Goal: Information Seeking & Learning: Learn about a topic

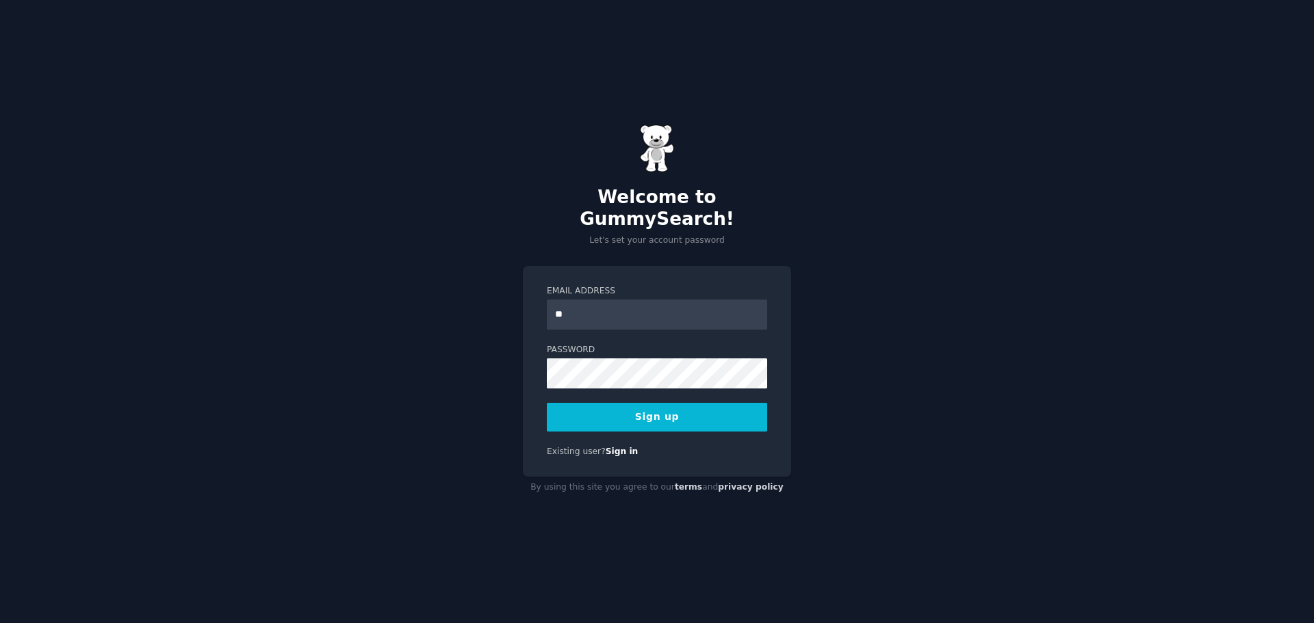
type input "**********"
click at [665, 409] on button "Sign up" at bounding box center [657, 417] width 220 height 29
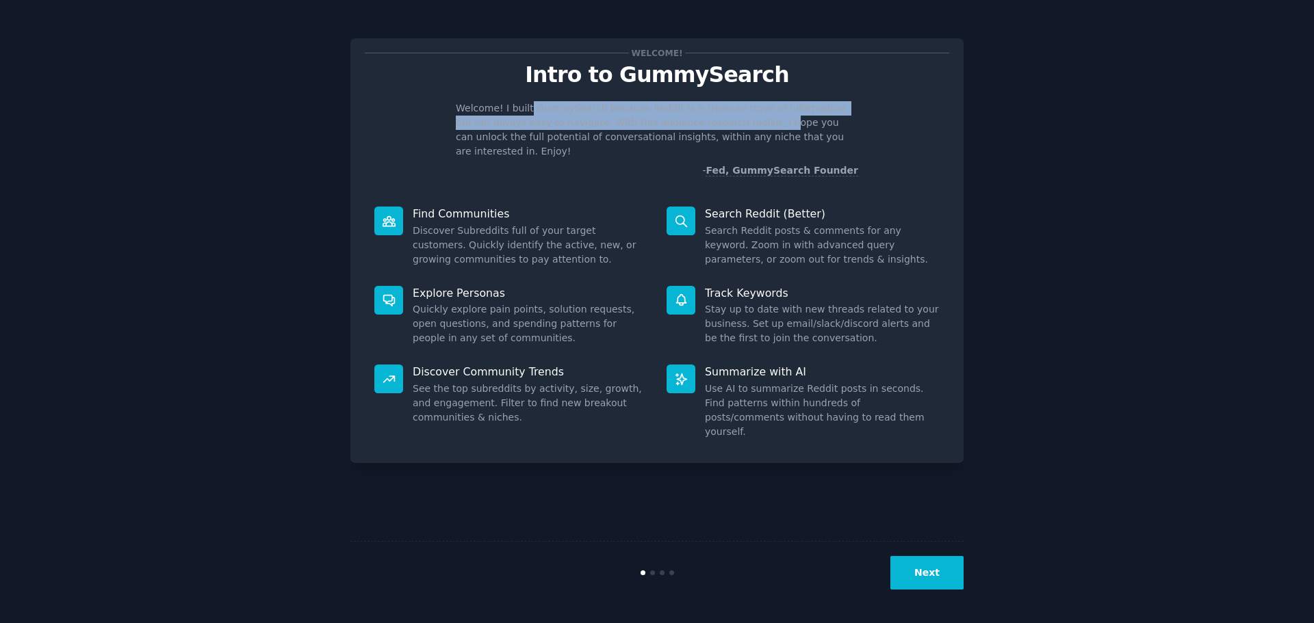
drag, startPoint x: 525, startPoint y: 109, endPoint x: 721, endPoint y: 129, distance: 196.8
click at [721, 129] on p "Welcome! I built GummySearch because Reddit is a treasure trove of information,…" at bounding box center [657, 129] width 402 height 57
click at [755, 108] on p "Welcome! I built GummySearch because Reddit is a treasure trove of information,…" at bounding box center [657, 129] width 402 height 57
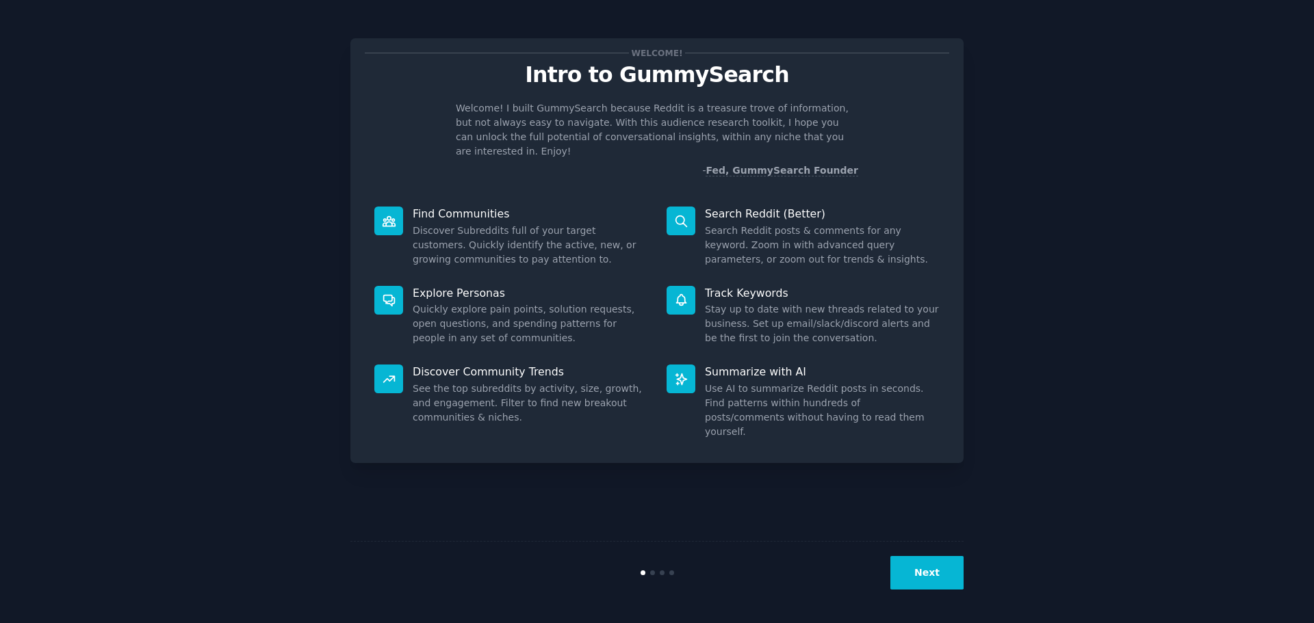
click at [938, 570] on button "Next" at bounding box center [926, 573] width 73 height 34
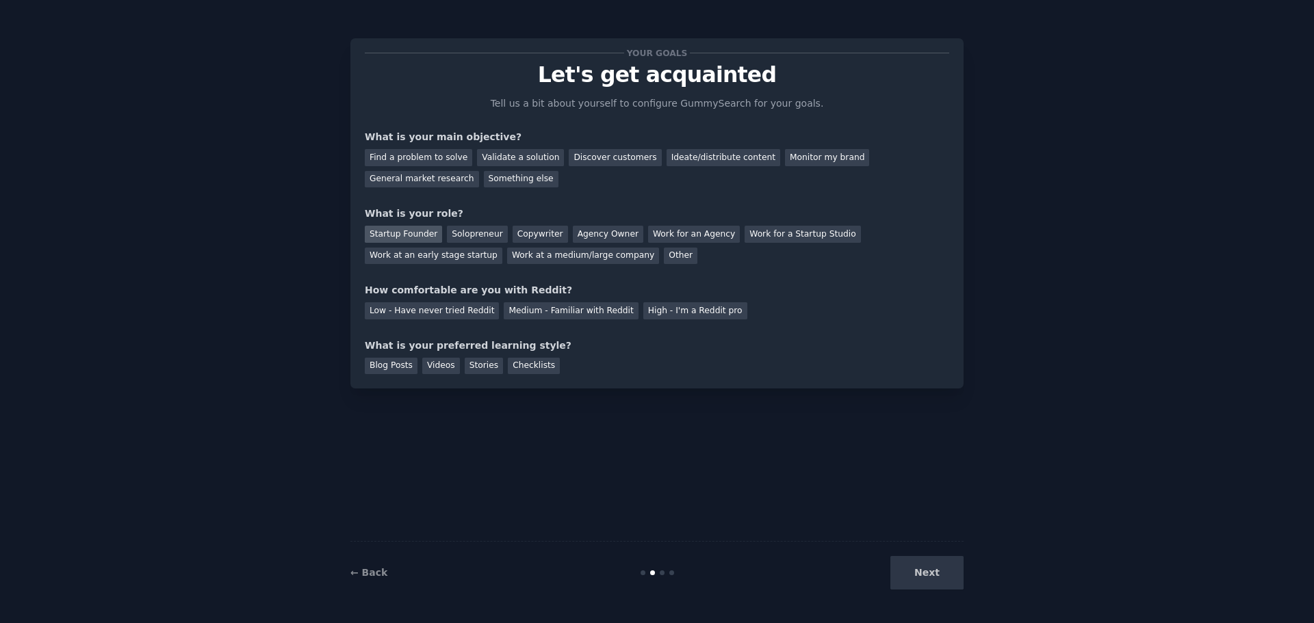
click at [394, 233] on div "Startup Founder" at bounding box center [403, 234] width 77 height 17
click at [418, 156] on div "Find a problem to solve" at bounding box center [418, 157] width 107 height 17
click at [508, 157] on div "Validate a solution" at bounding box center [520, 157] width 87 height 17
click at [424, 152] on div "Find a problem to solve" at bounding box center [418, 157] width 107 height 17
click at [550, 307] on div "Medium - Familiar with Reddit" at bounding box center [571, 310] width 134 height 17
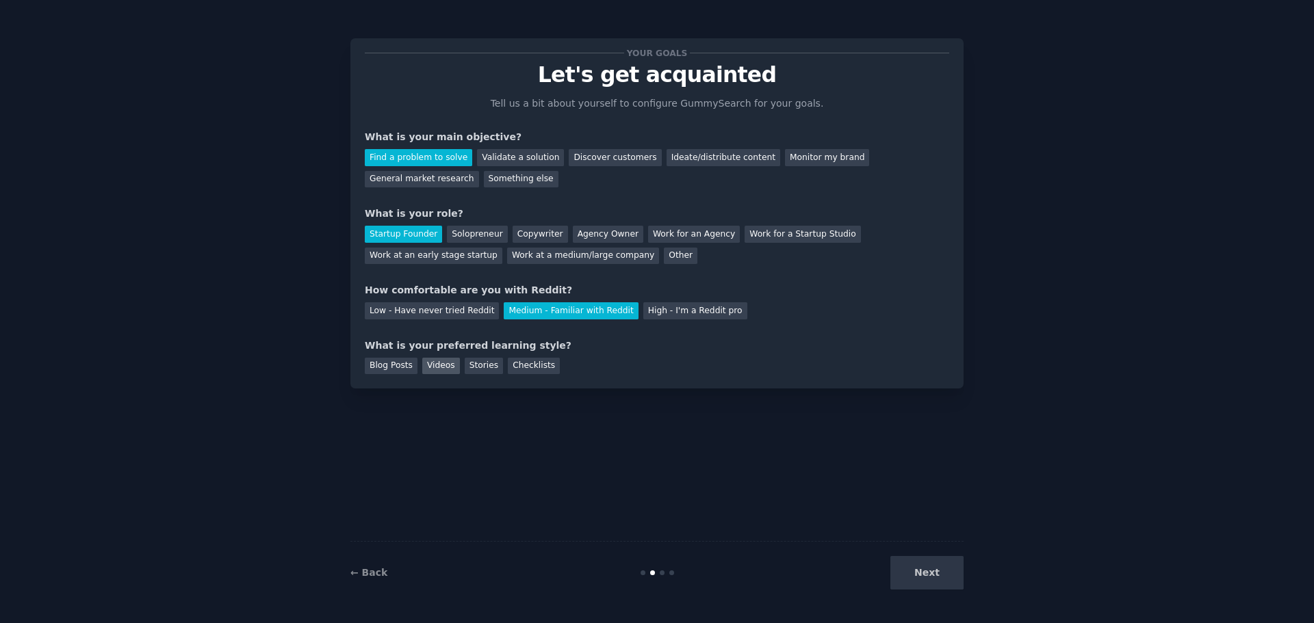
click at [437, 365] on div "Videos" at bounding box center [441, 366] width 38 height 17
click at [955, 578] on button "Next" at bounding box center [926, 573] width 73 height 34
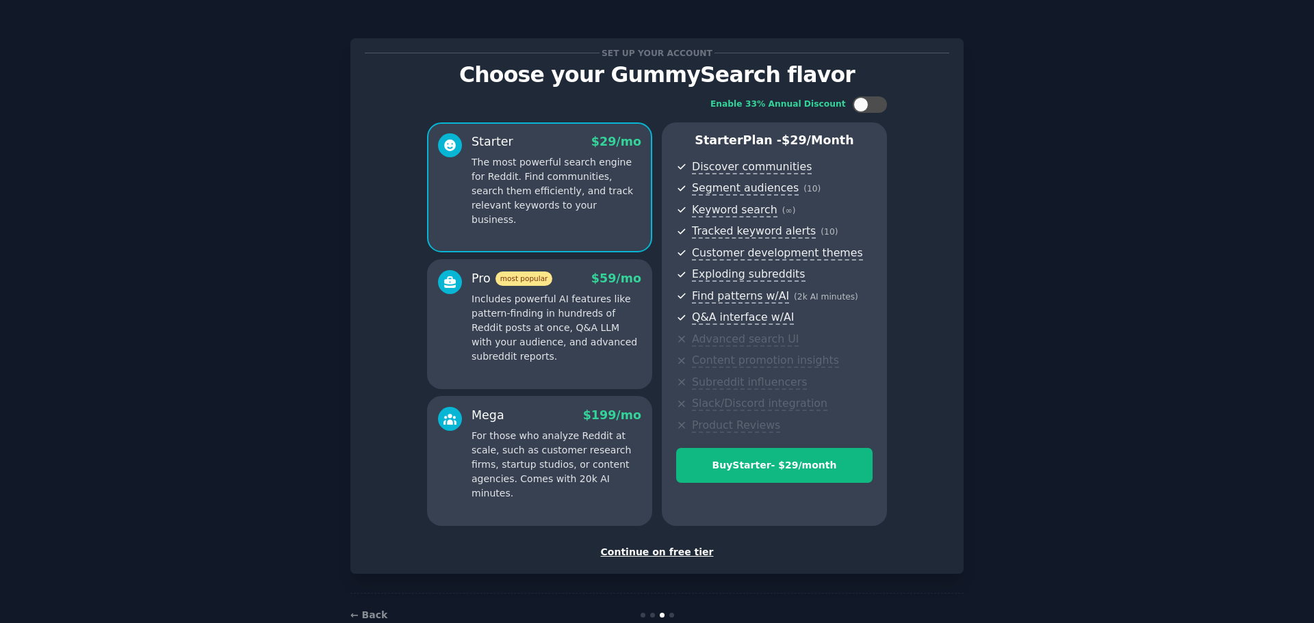
click at [660, 550] on div "Continue on free tier" at bounding box center [657, 552] width 584 height 14
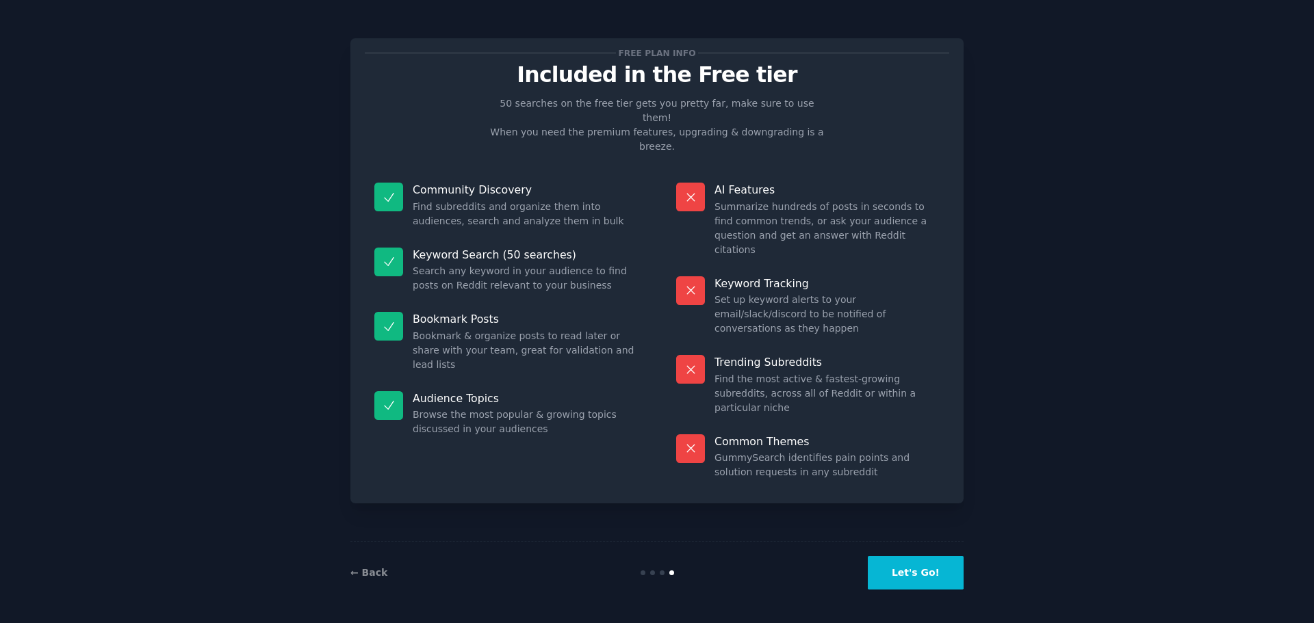
click at [940, 572] on button "Let's Go!" at bounding box center [916, 573] width 96 height 34
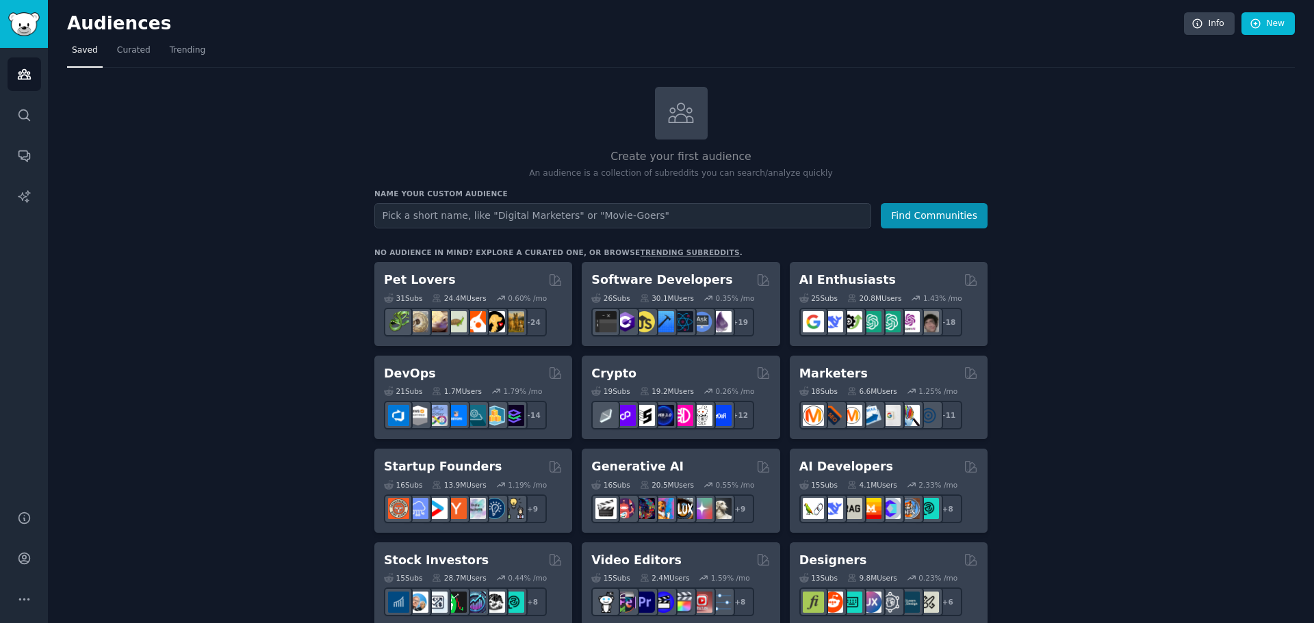
click at [660, 215] on input "text" at bounding box center [622, 215] width 497 height 25
type input "petsmart"
click at [939, 213] on button "Find Communities" at bounding box center [934, 215] width 107 height 25
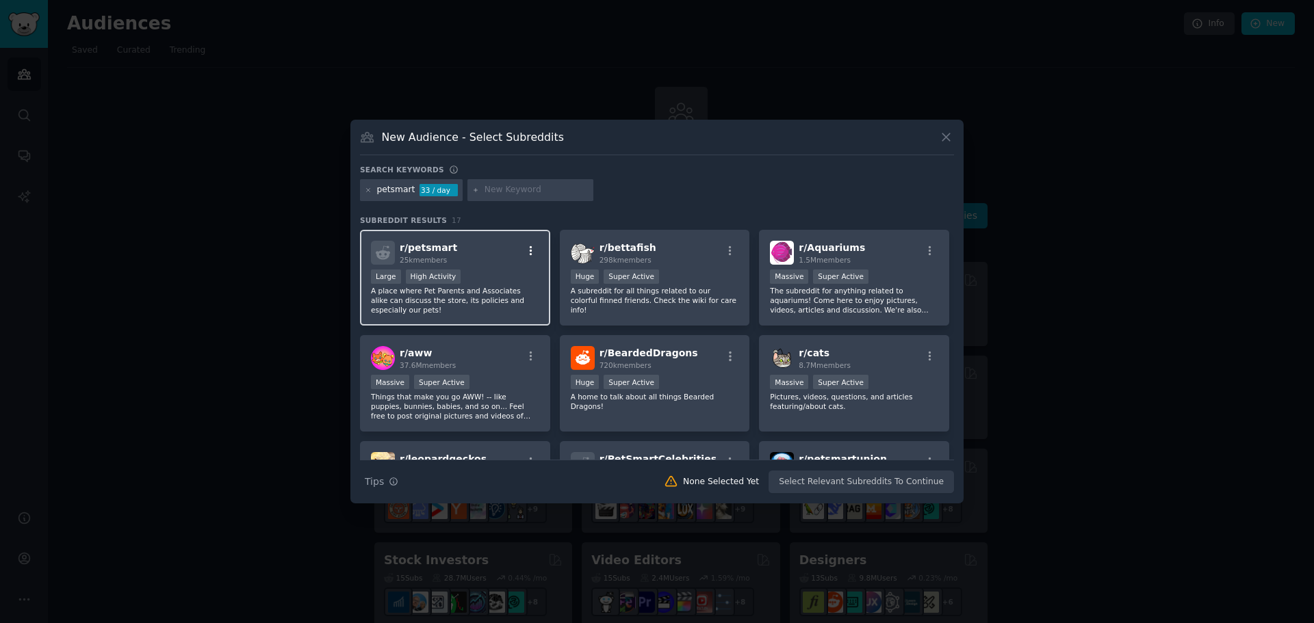
click at [528, 250] on icon "button" at bounding box center [531, 251] width 12 height 12
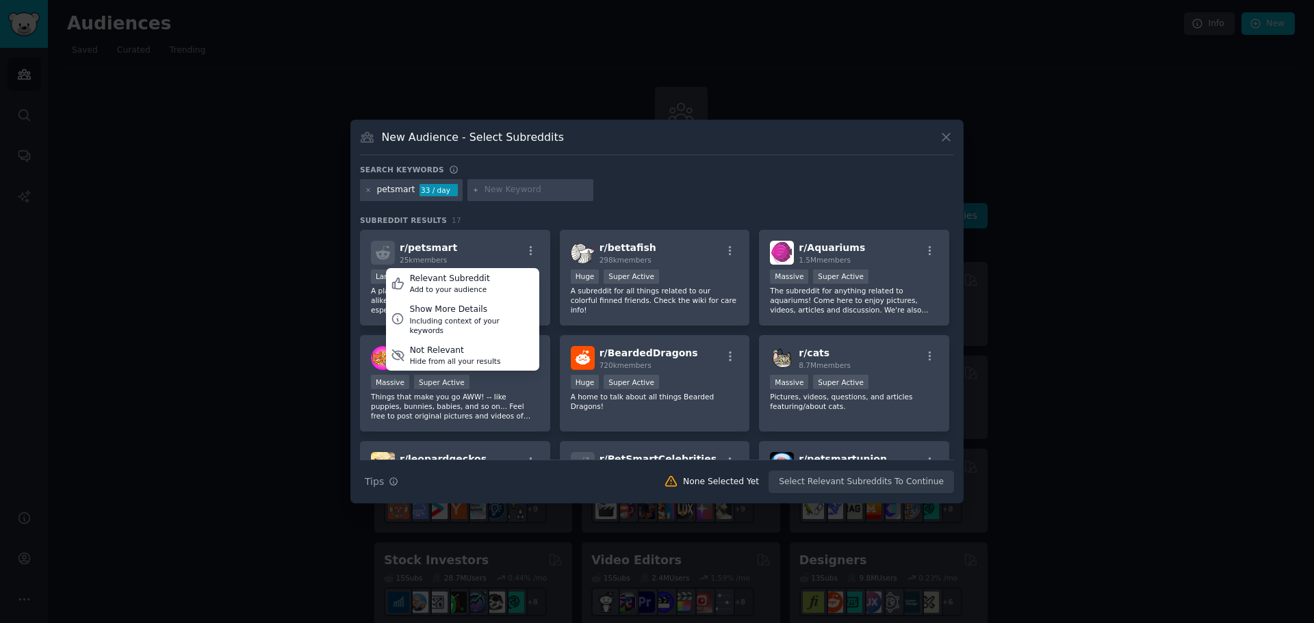
click at [263, 298] on div at bounding box center [657, 311] width 1314 height 623
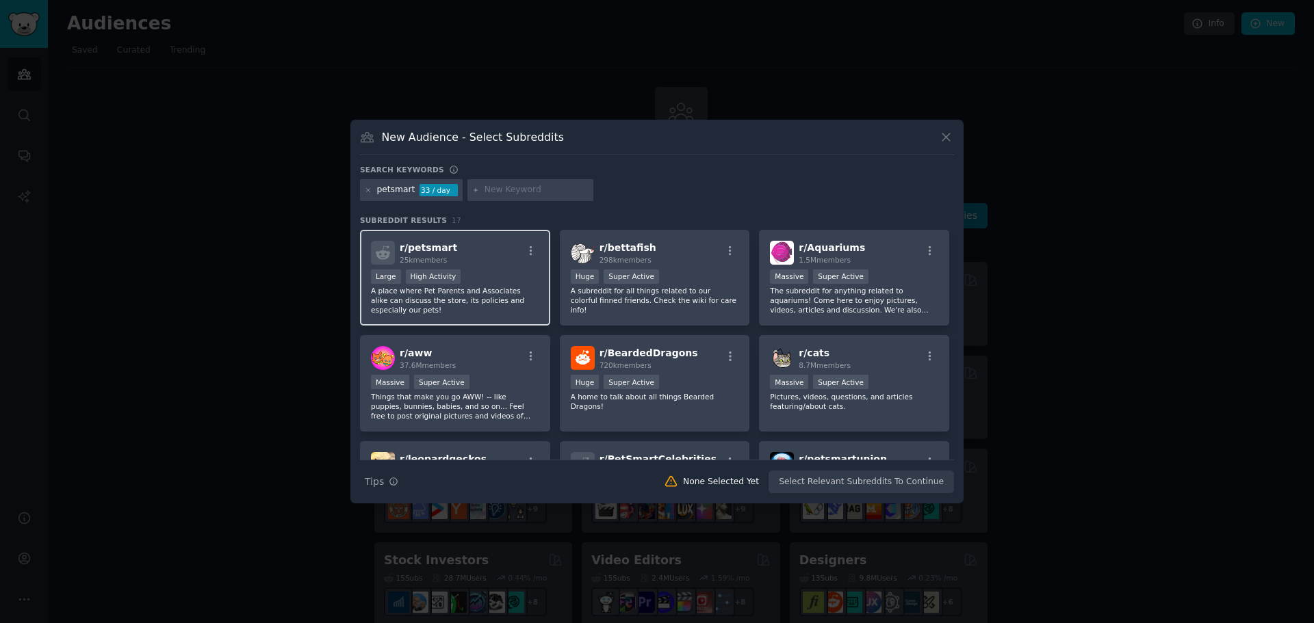
click at [483, 274] on div "Large High Activity" at bounding box center [455, 278] width 168 height 17
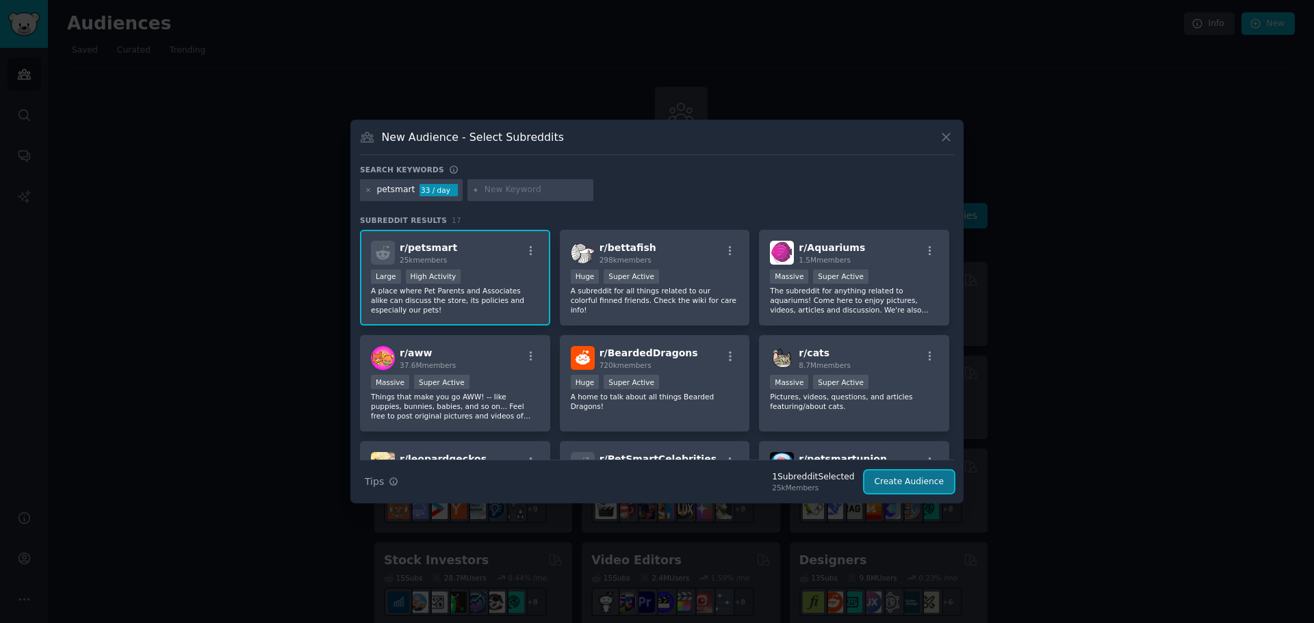
click at [925, 482] on button "Create Audience" at bounding box center [909, 482] width 90 height 23
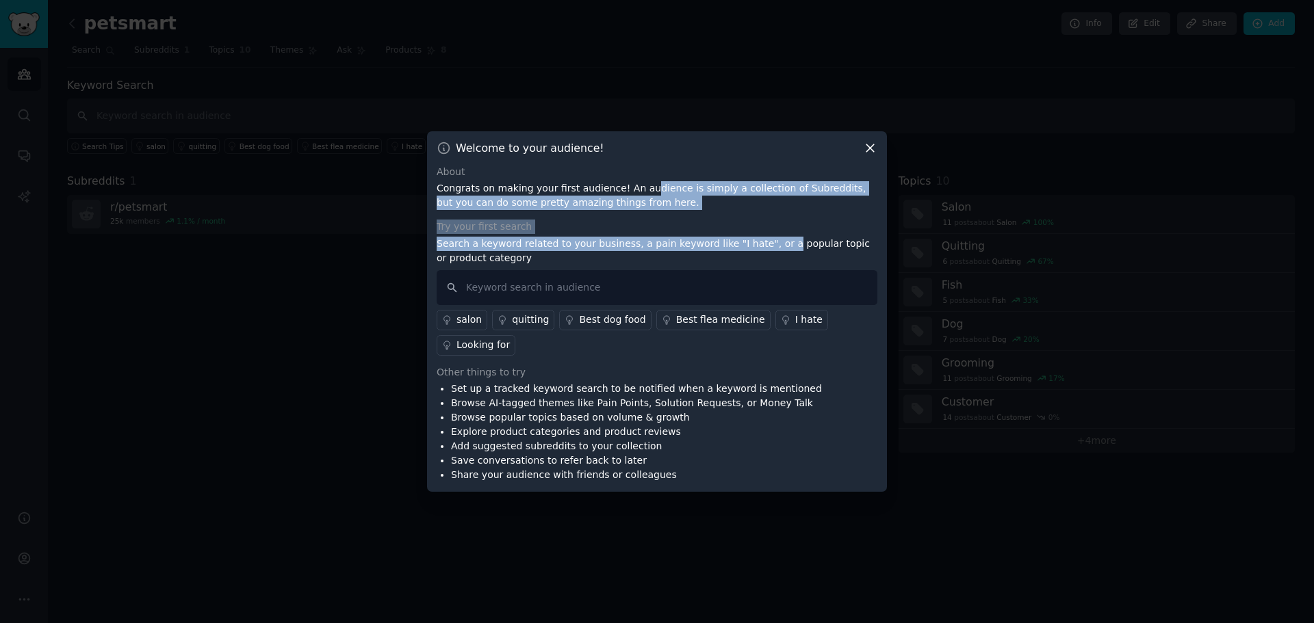
drag, startPoint x: 635, startPoint y: 188, endPoint x: 756, endPoint y: 247, distance: 134.7
click at [756, 247] on div "About Congrats on making your first audience! An audience is simply a collectio…" at bounding box center [657, 324] width 441 height 318
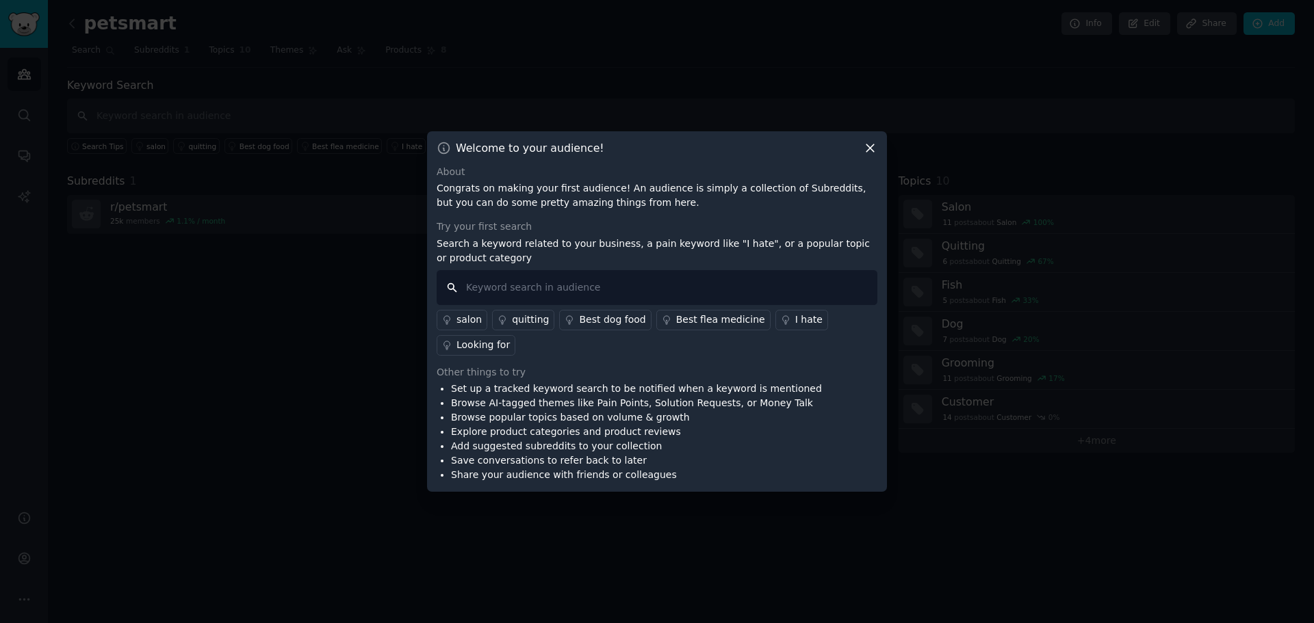
click at [568, 287] on input "text" at bounding box center [657, 287] width 441 height 35
click at [531, 315] on div "quitting" at bounding box center [530, 320] width 37 height 14
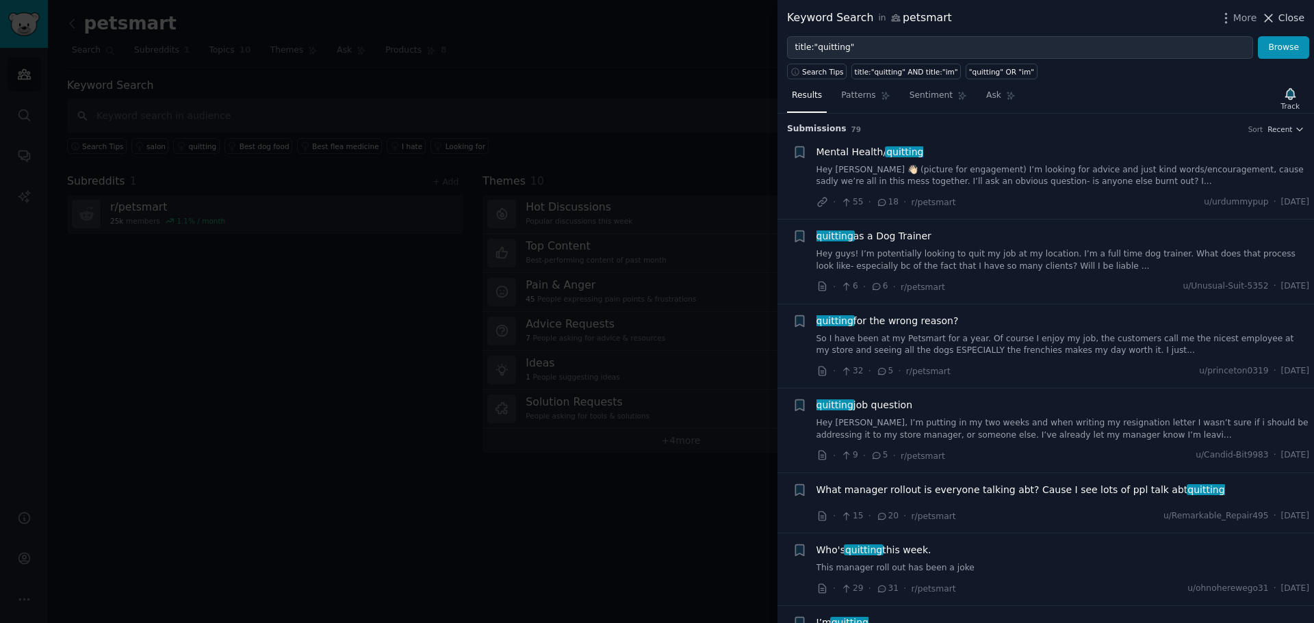
click at [1289, 19] on span "Close" at bounding box center [1291, 18] width 26 height 14
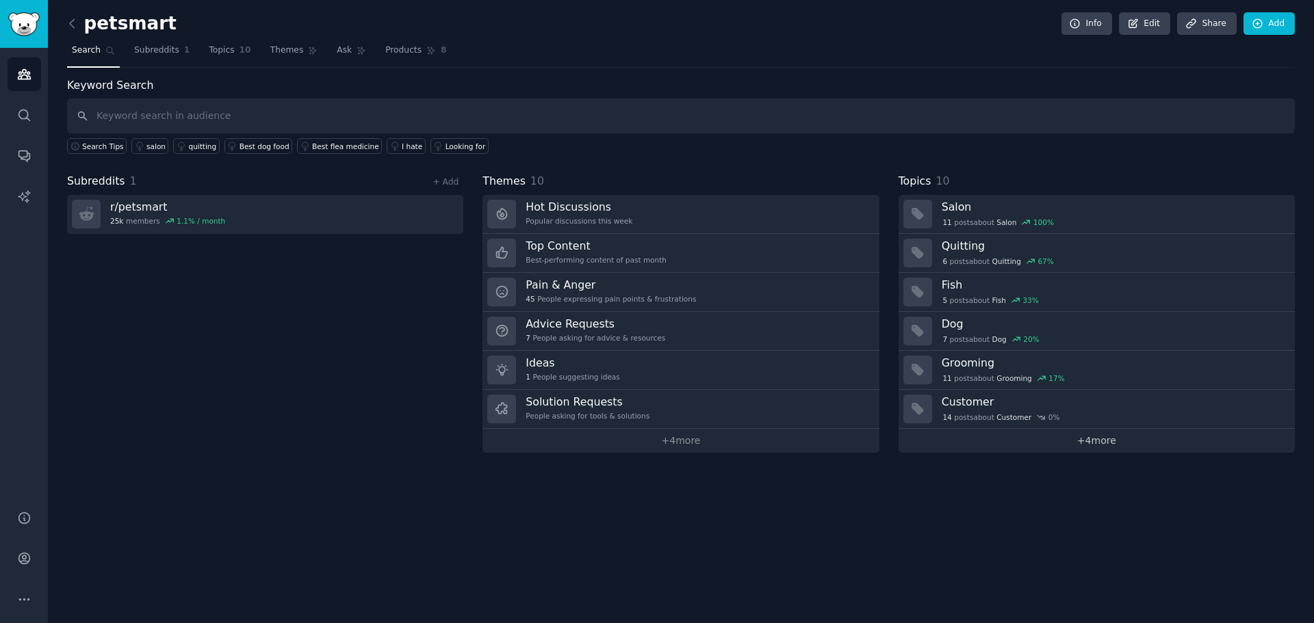
click at [1108, 445] on link "+ 4 more" at bounding box center [1097, 441] width 396 height 24
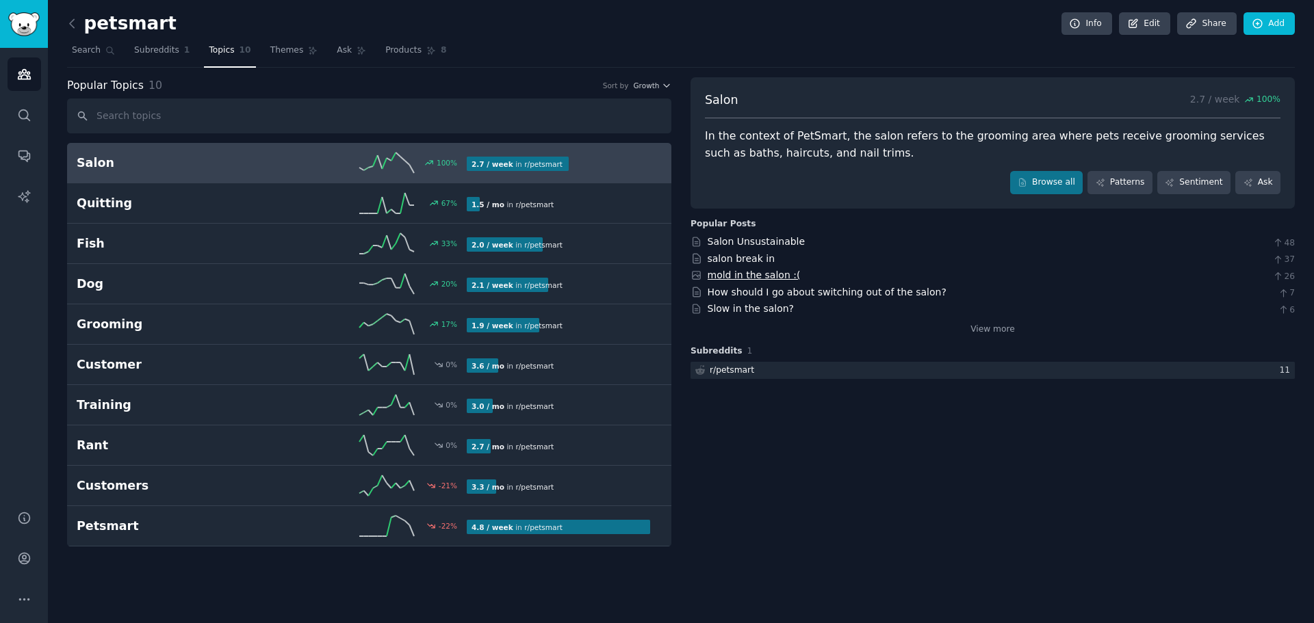
click at [755, 276] on link "mold in the salon :(" at bounding box center [754, 275] width 93 height 11
click at [176, 116] on input "text" at bounding box center [369, 116] width 604 height 35
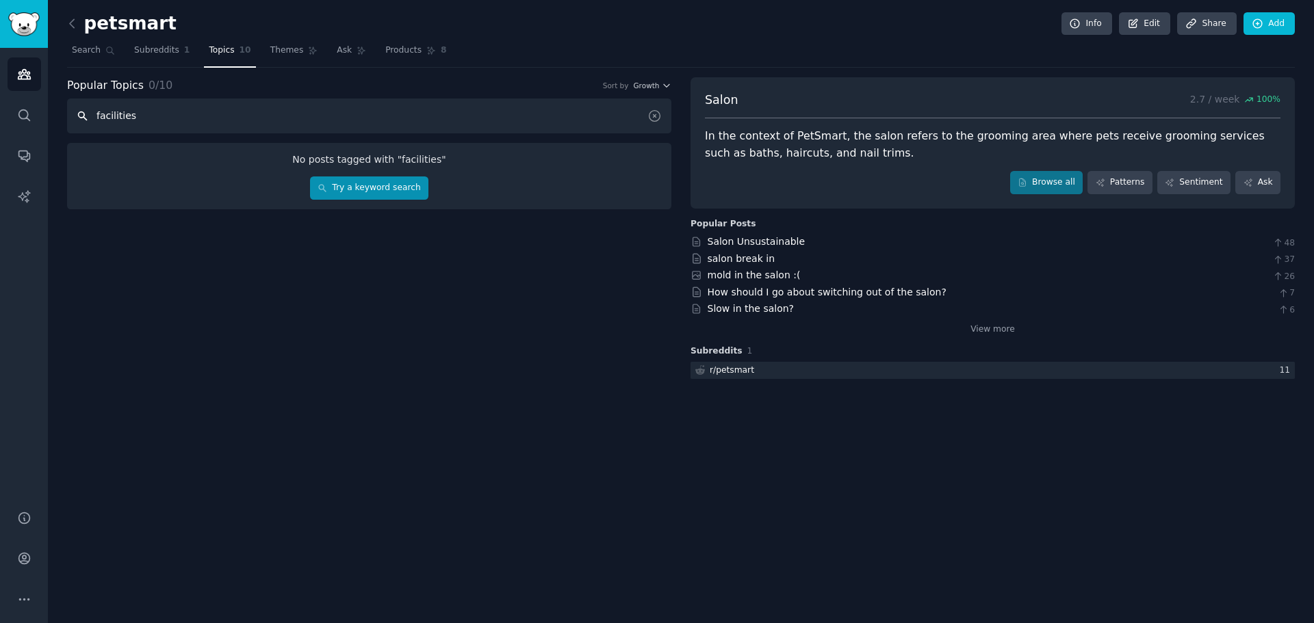
type input "facilities"
click at [375, 192] on link "Try a keyword search" at bounding box center [369, 188] width 118 height 23
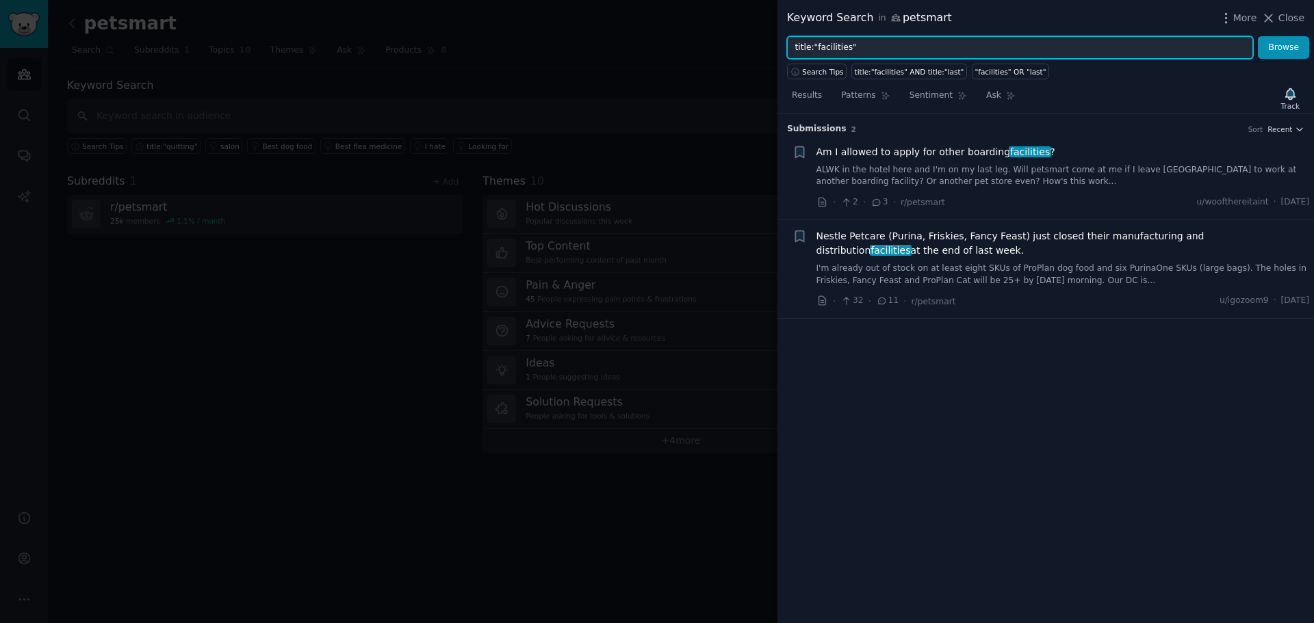
click at [908, 47] on input "title:"facilities"" at bounding box center [1020, 47] width 466 height 23
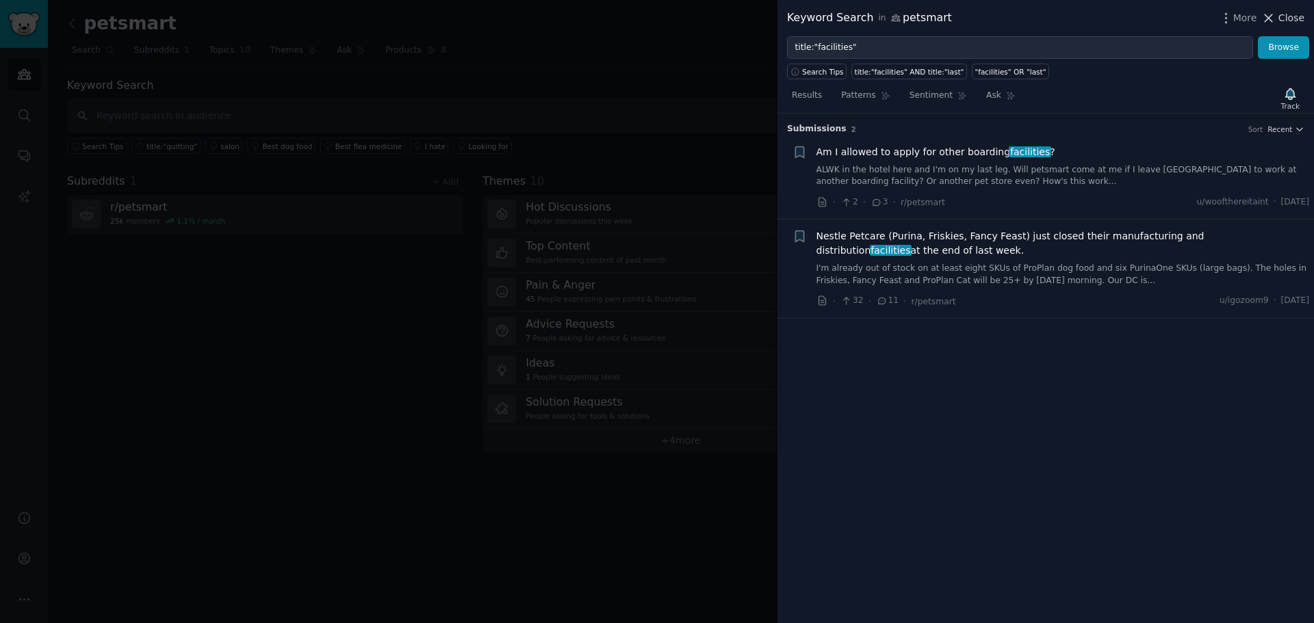
click at [1282, 19] on span "Close" at bounding box center [1291, 18] width 26 height 14
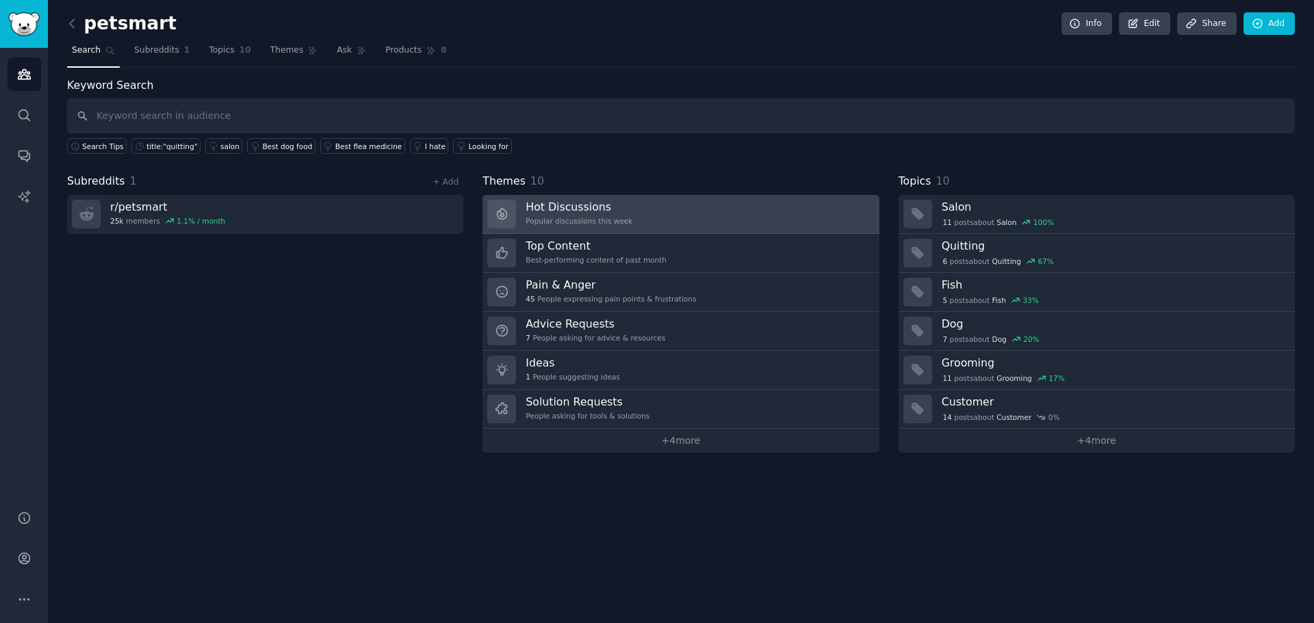
click at [663, 213] on link "Hot Discussions Popular discussions this week" at bounding box center [680, 214] width 396 height 39
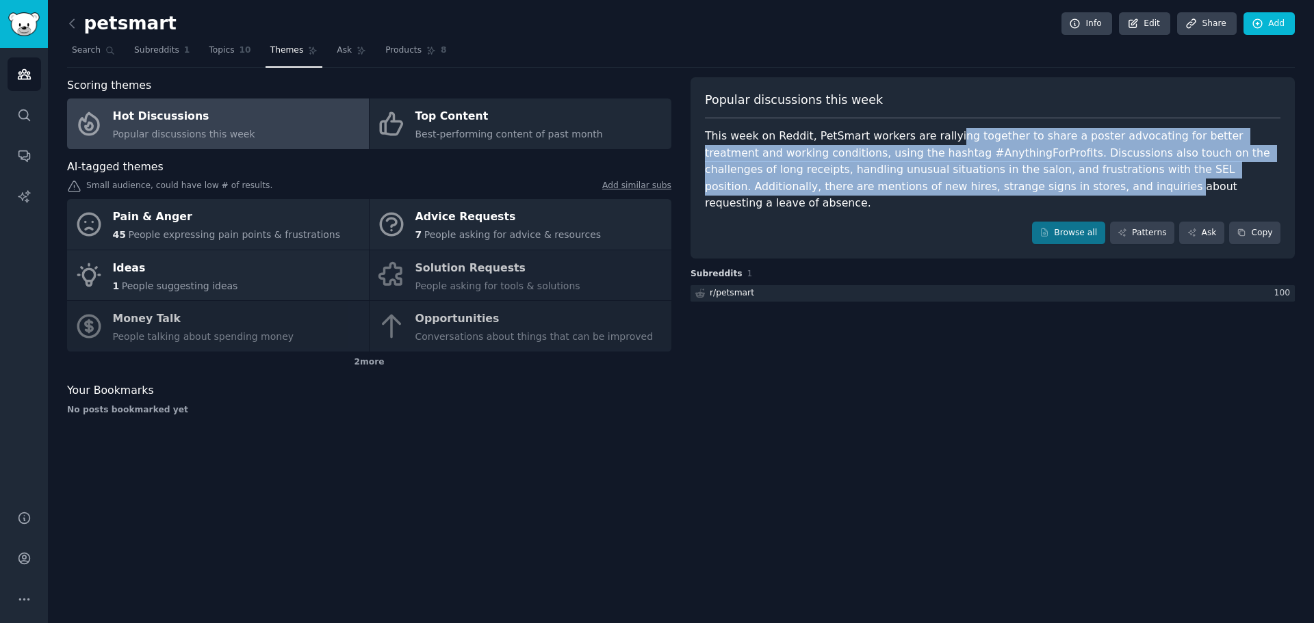
drag, startPoint x: 934, startPoint y: 140, endPoint x: 909, endPoint y: 181, distance: 48.2
click at [909, 181] on div "This week on Reddit, PetSmart workers are rallying together to share a poster a…" at bounding box center [993, 170] width 576 height 84
click at [1080, 150] on div "This week on Reddit, PetSmart workers are rallying together to share a poster a…" at bounding box center [993, 170] width 576 height 84
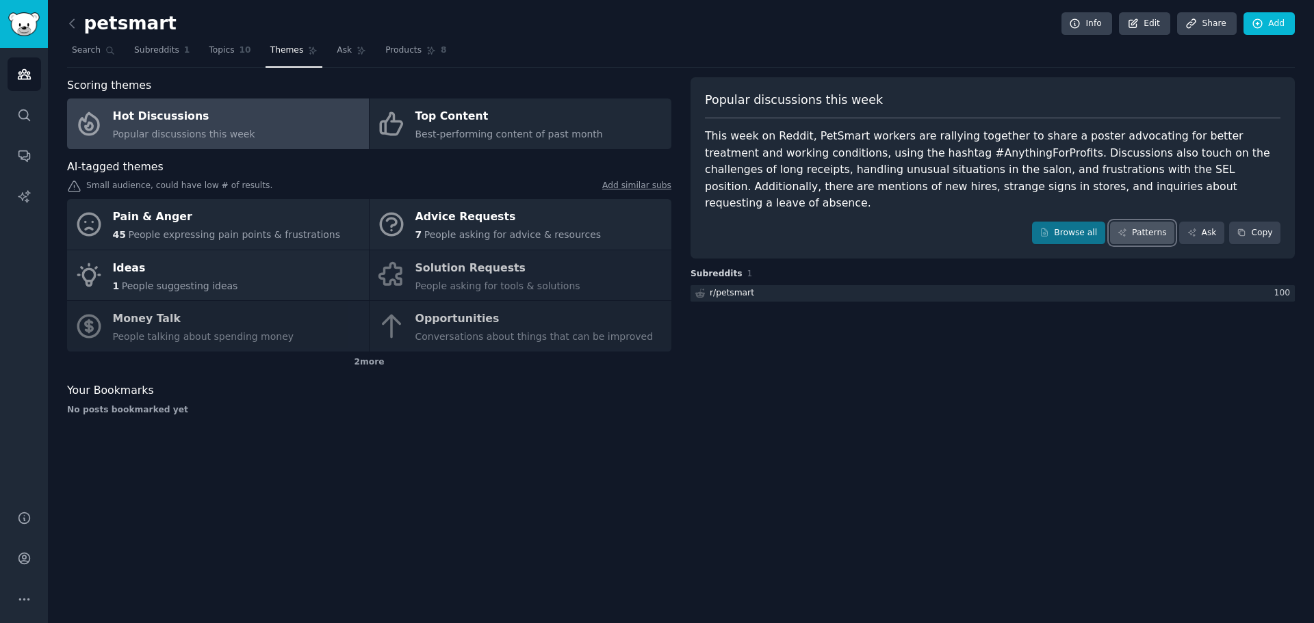
click at [1139, 222] on link "Patterns" at bounding box center [1142, 233] width 64 height 23
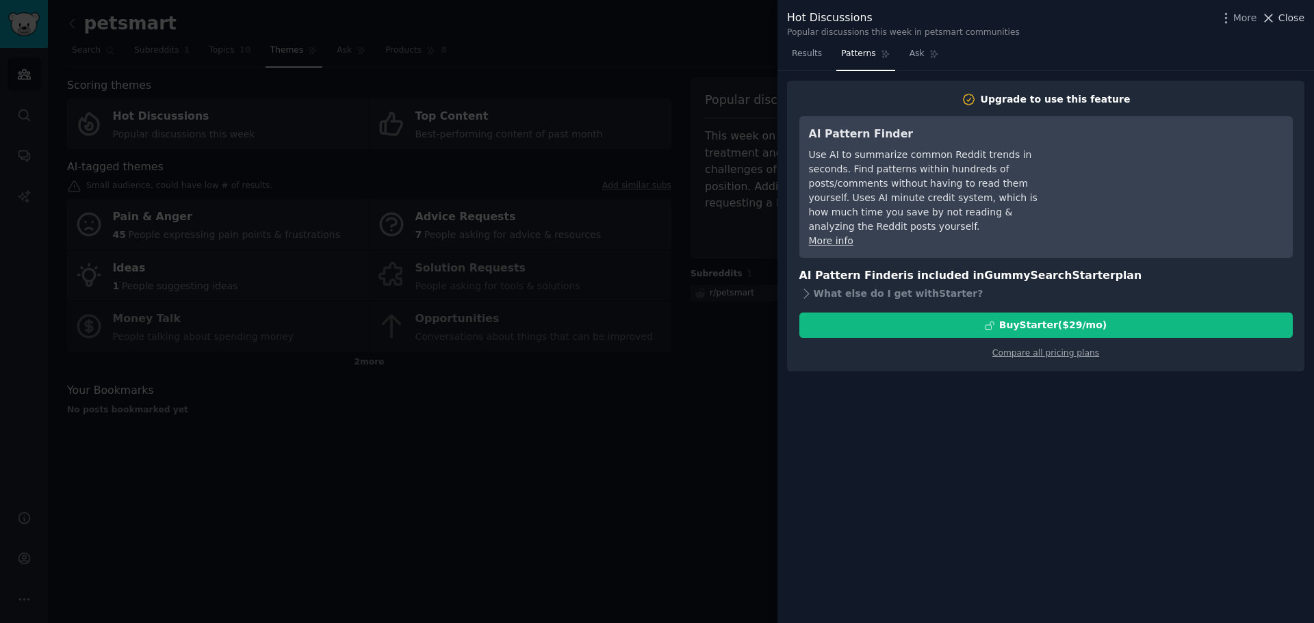
click at [1293, 14] on span "Close" at bounding box center [1291, 18] width 26 height 14
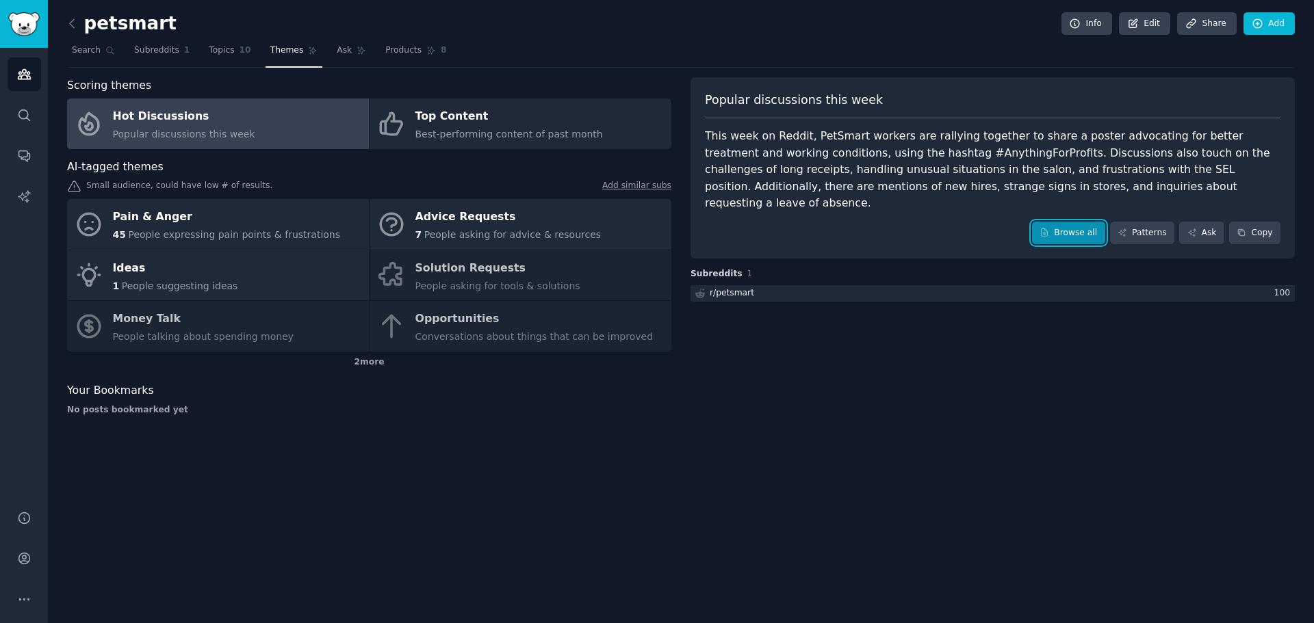
click at [1085, 222] on link "Browse all" at bounding box center [1068, 233] width 73 height 23
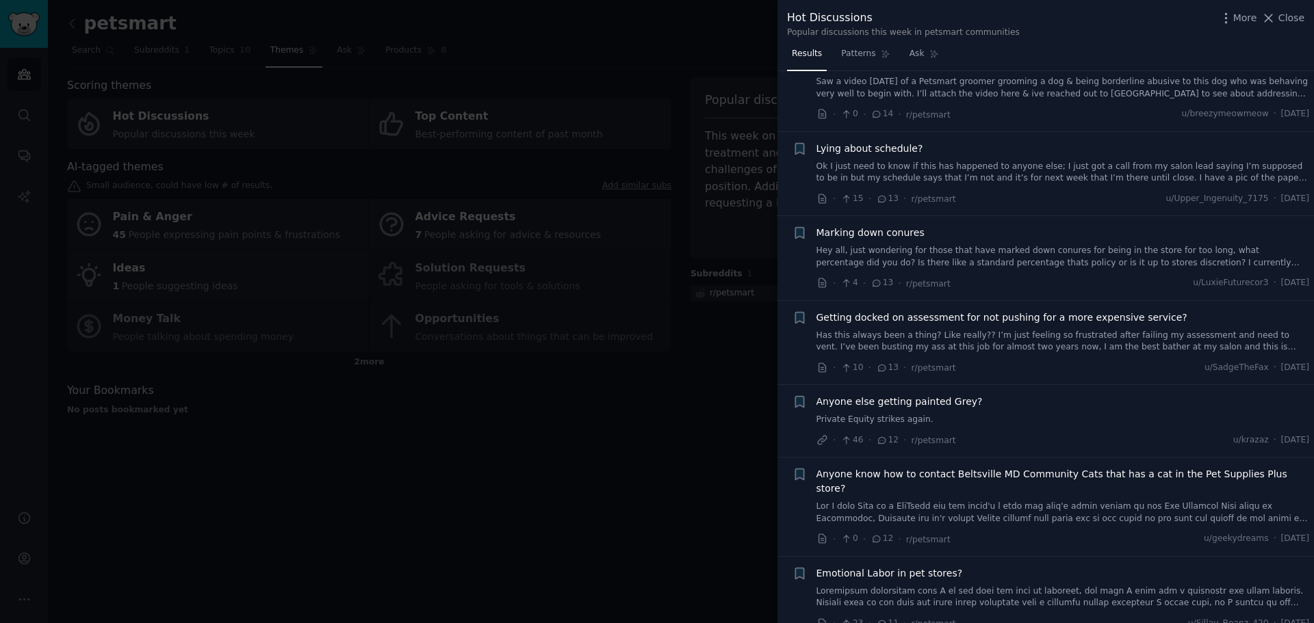
scroll to position [1916, 0]
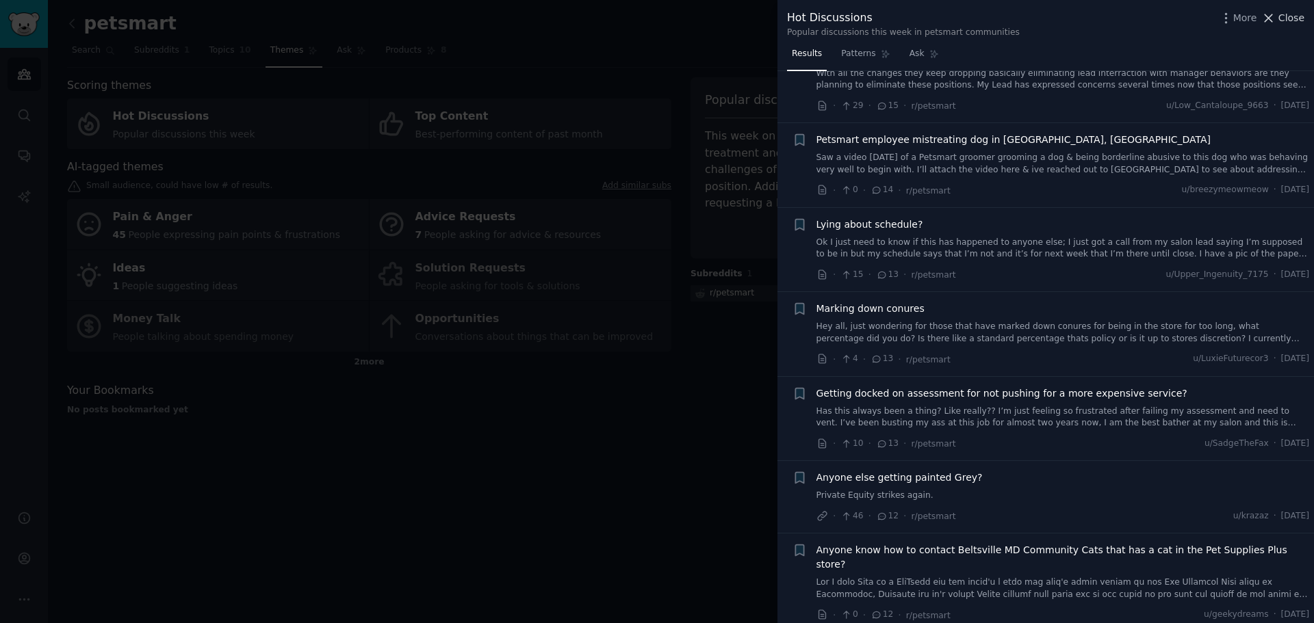
click at [1293, 17] on span "Close" at bounding box center [1291, 18] width 26 height 14
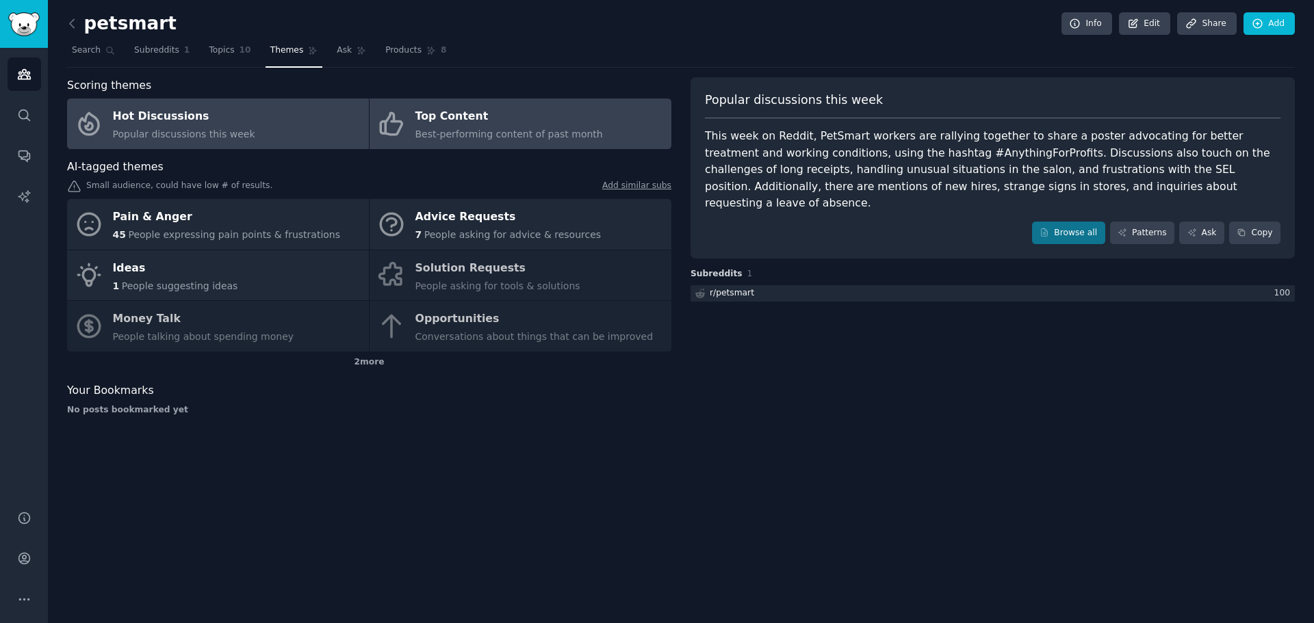
click at [525, 117] on div "Top Content" at bounding box center [509, 117] width 188 height 22
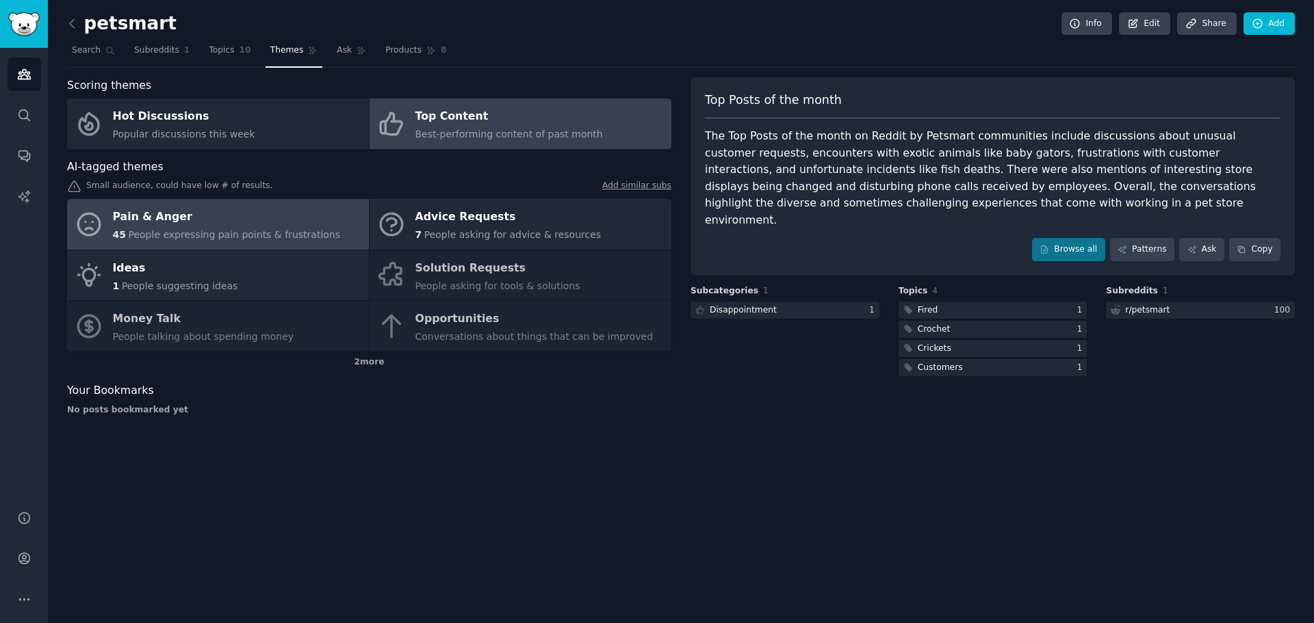
click at [208, 216] on div "Pain & Anger" at bounding box center [227, 218] width 228 height 22
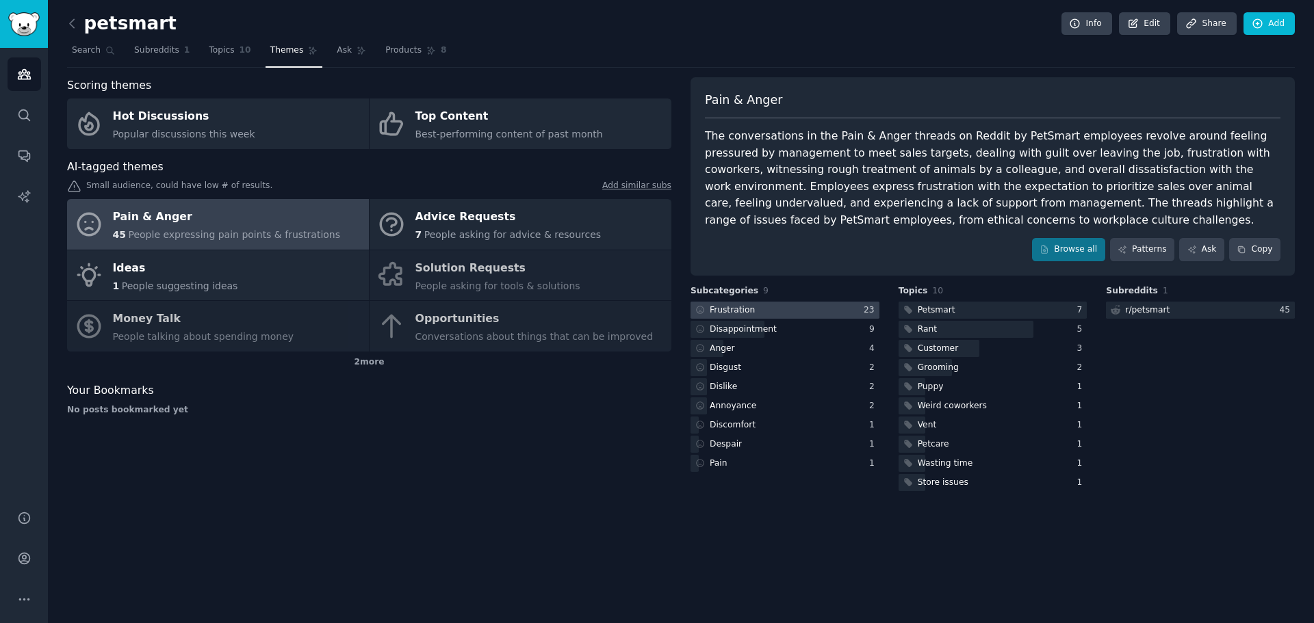
click at [795, 307] on div at bounding box center [785, 310] width 189 height 17
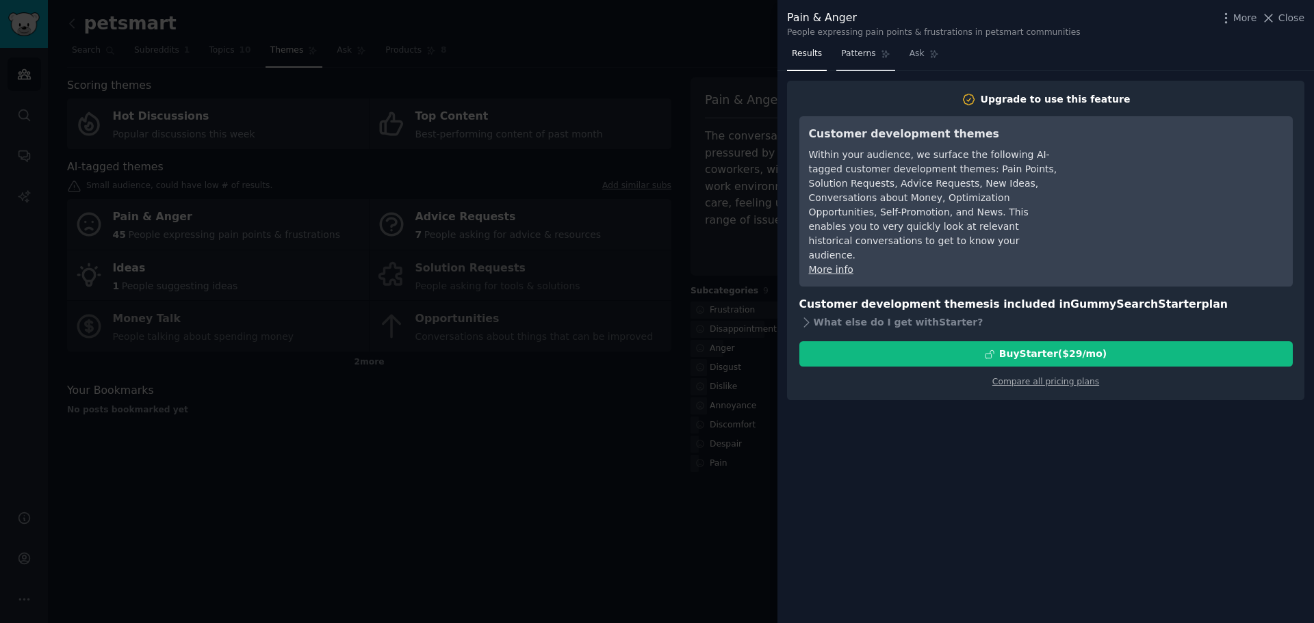
click at [859, 52] on span "Patterns" at bounding box center [858, 54] width 34 height 12
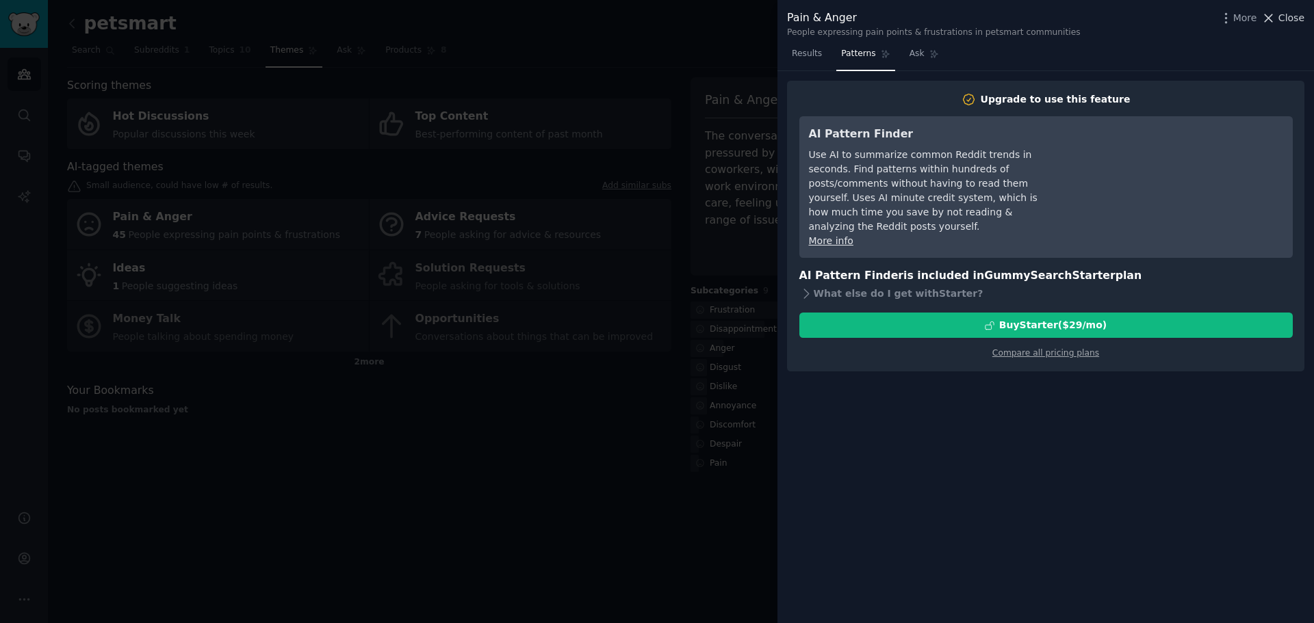
click at [1284, 19] on span "Close" at bounding box center [1291, 18] width 26 height 14
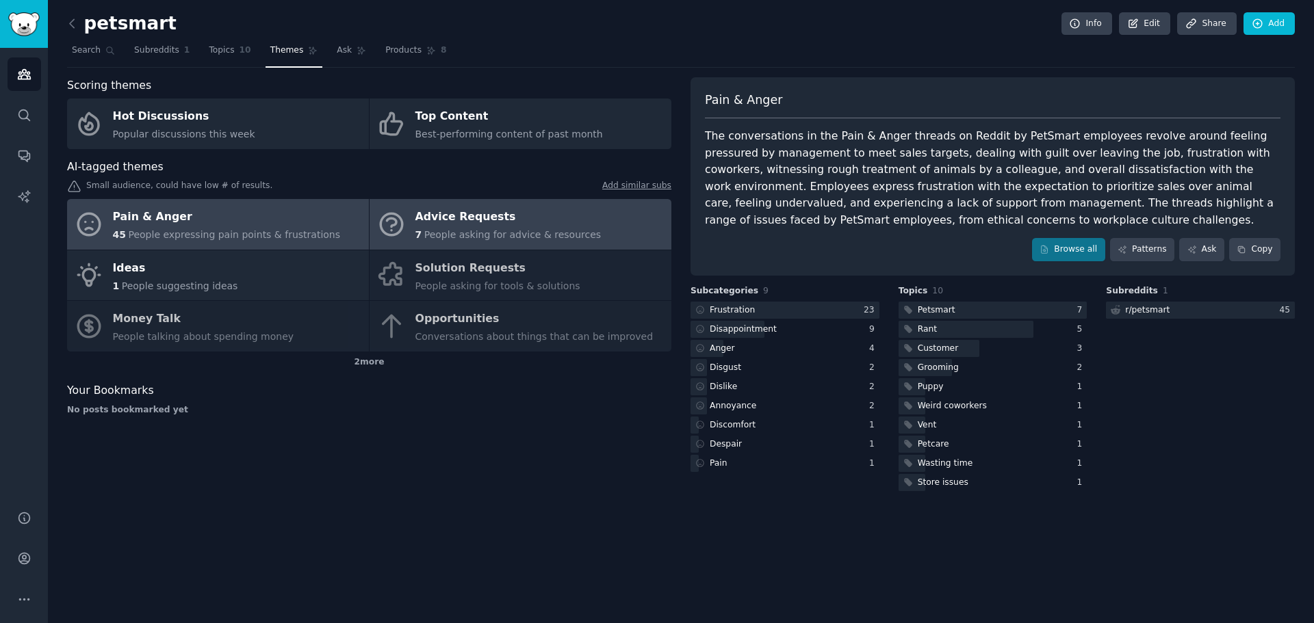
click at [496, 215] on div "Advice Requests" at bounding box center [508, 218] width 186 height 22
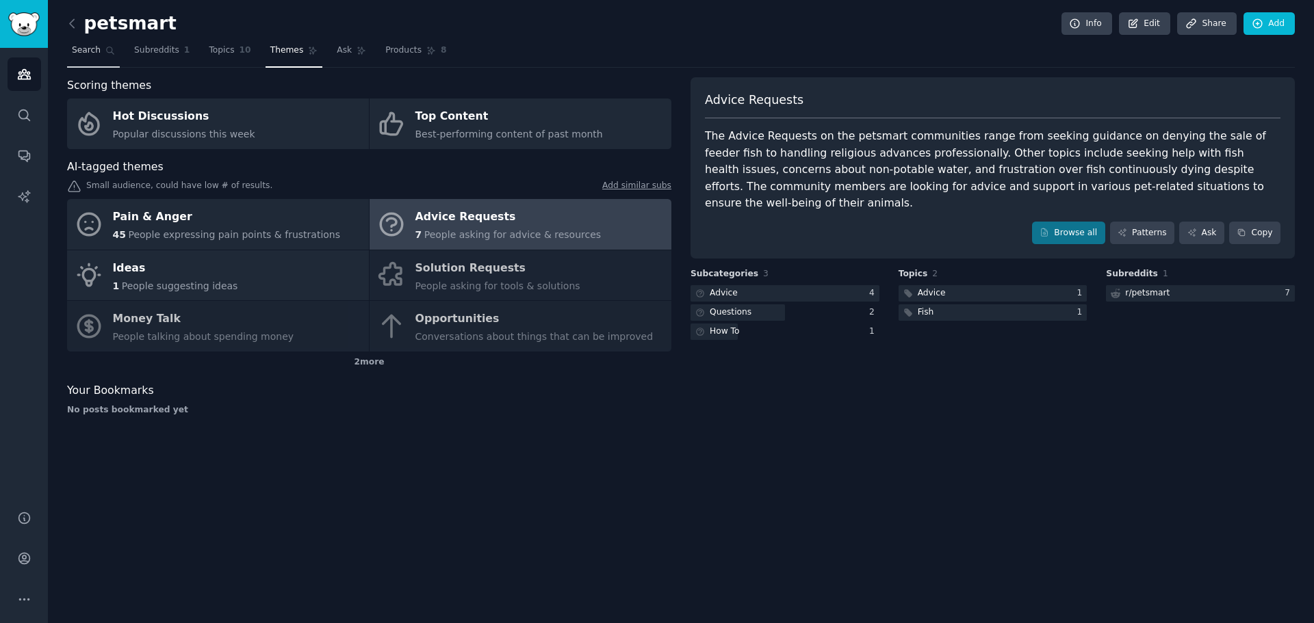
click at [88, 49] on span "Search" at bounding box center [86, 50] width 29 height 12
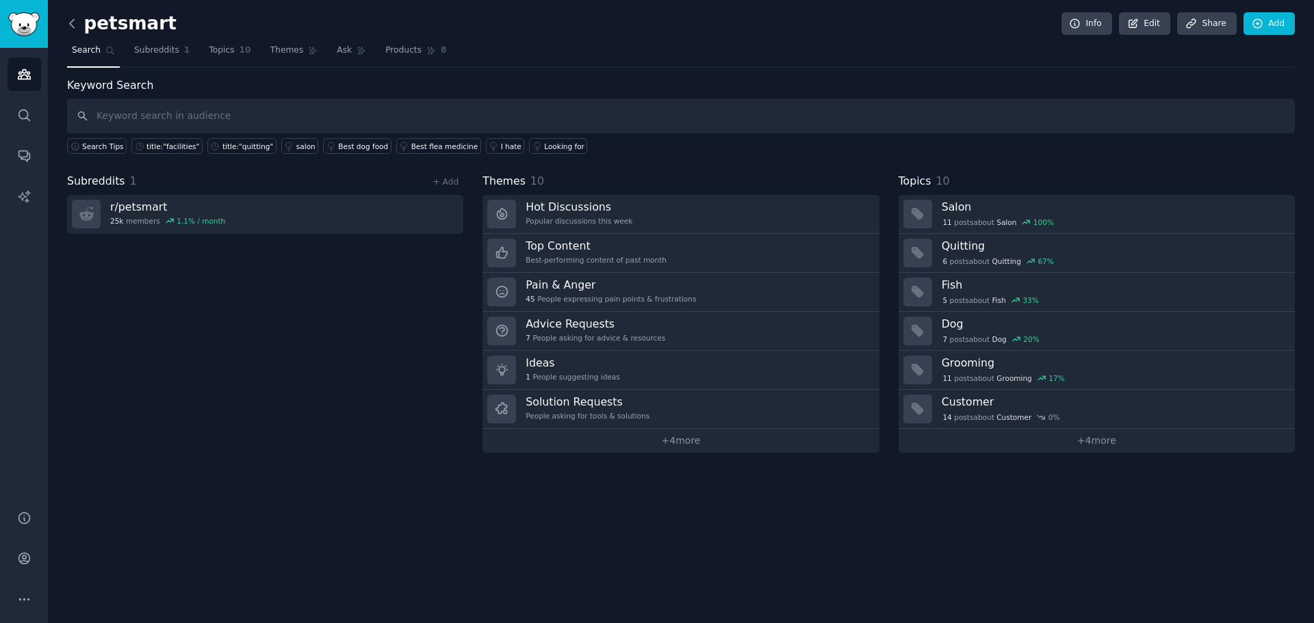
click at [71, 21] on icon at bounding box center [72, 23] width 4 height 8
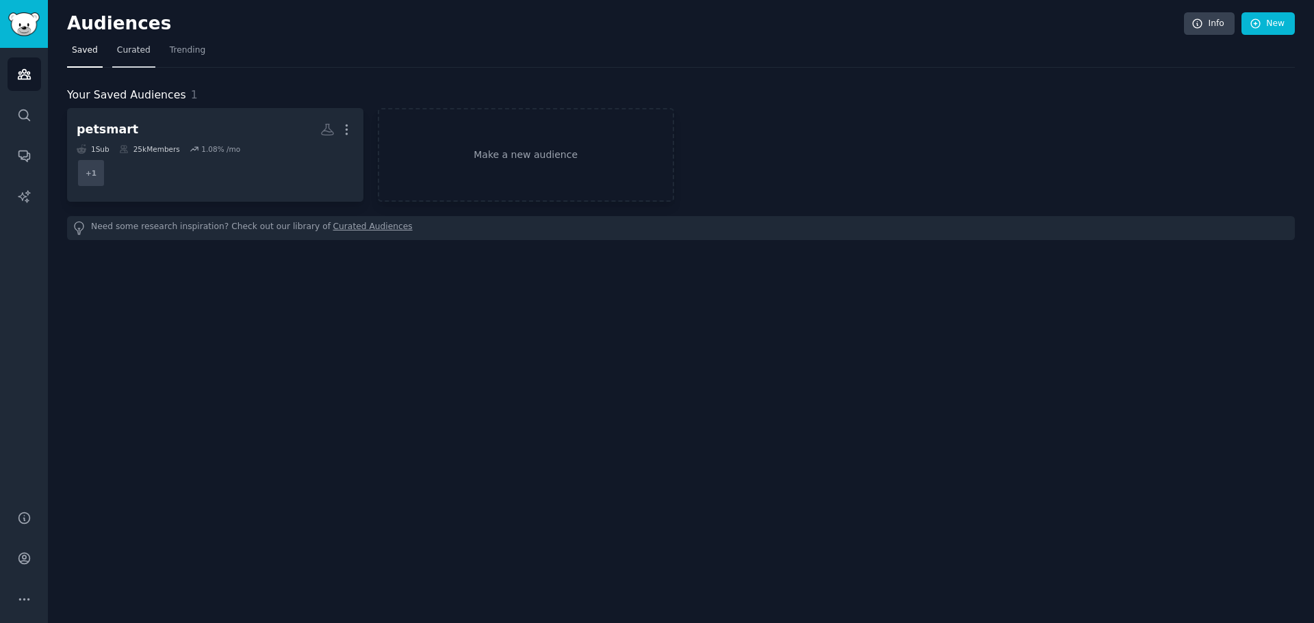
click at [132, 45] on span "Curated" at bounding box center [134, 50] width 34 height 12
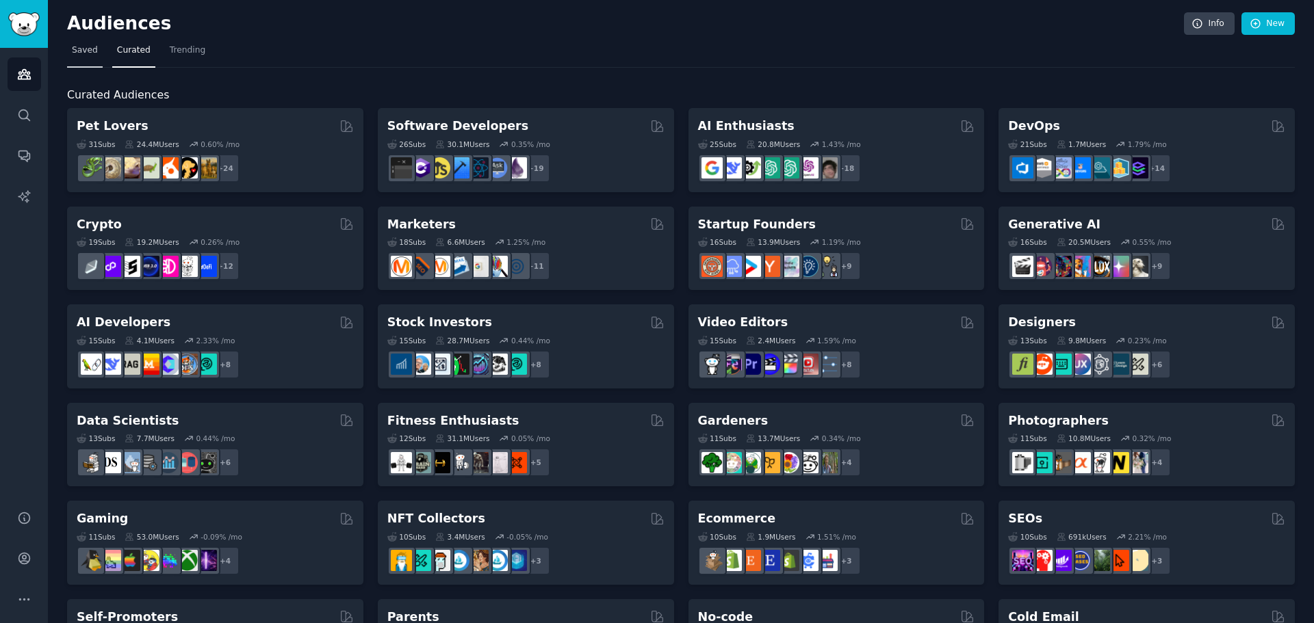
click at [89, 49] on span "Saved" at bounding box center [85, 50] width 26 height 12
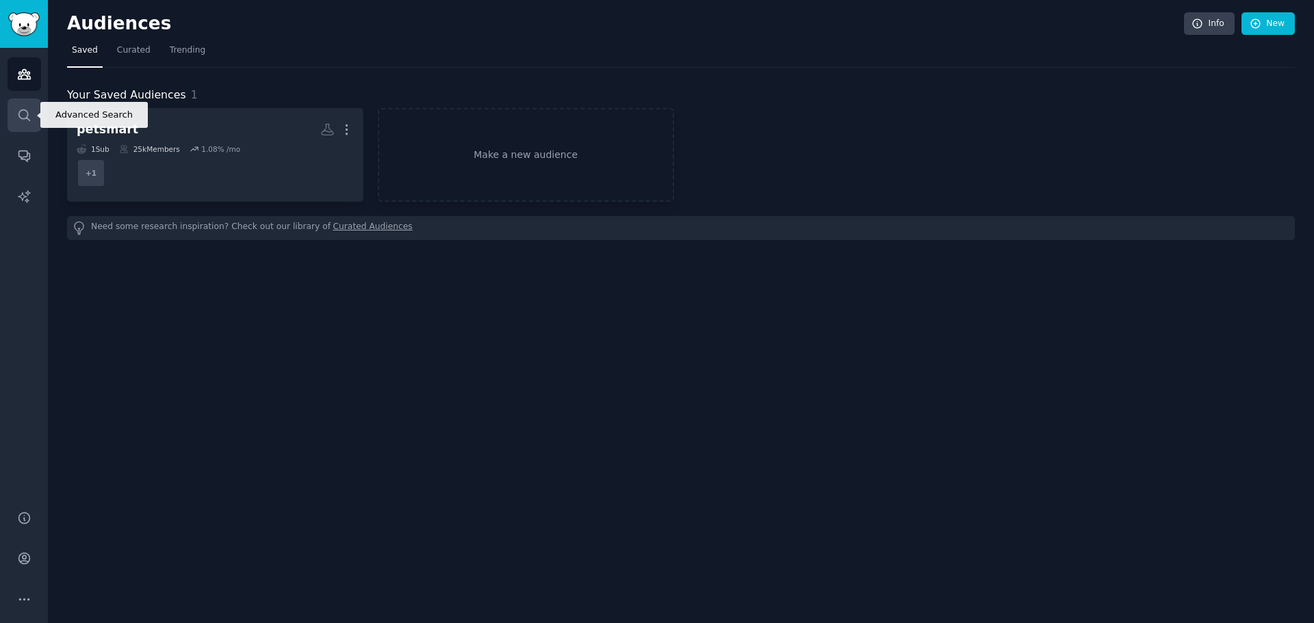
click at [29, 113] on icon "Sidebar" at bounding box center [24, 115] width 14 height 14
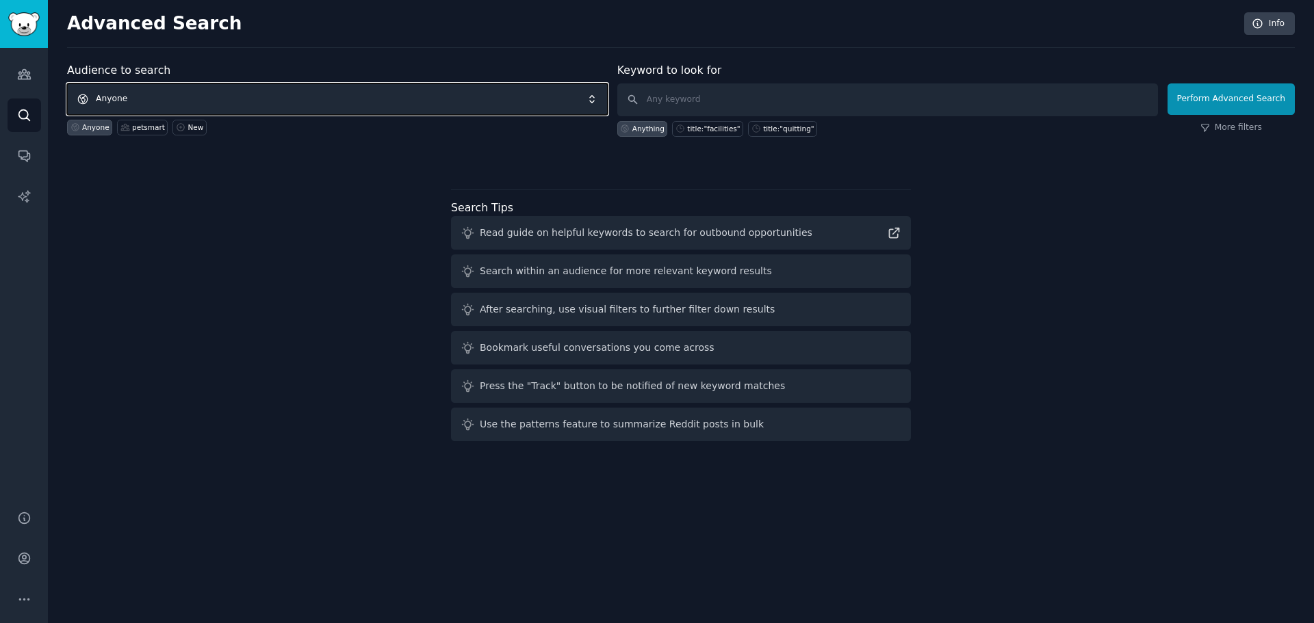
click at [107, 98] on span "Anyone" at bounding box center [337, 98] width 541 height 31
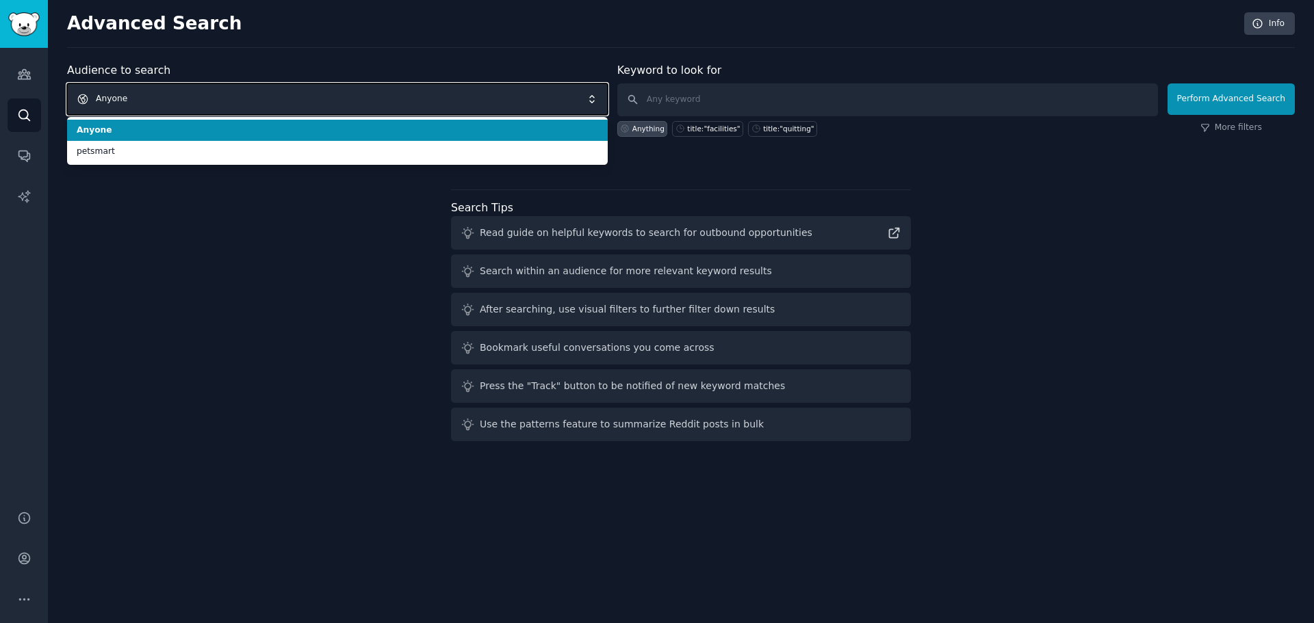
click at [111, 98] on span "Anyone" at bounding box center [337, 98] width 541 height 31
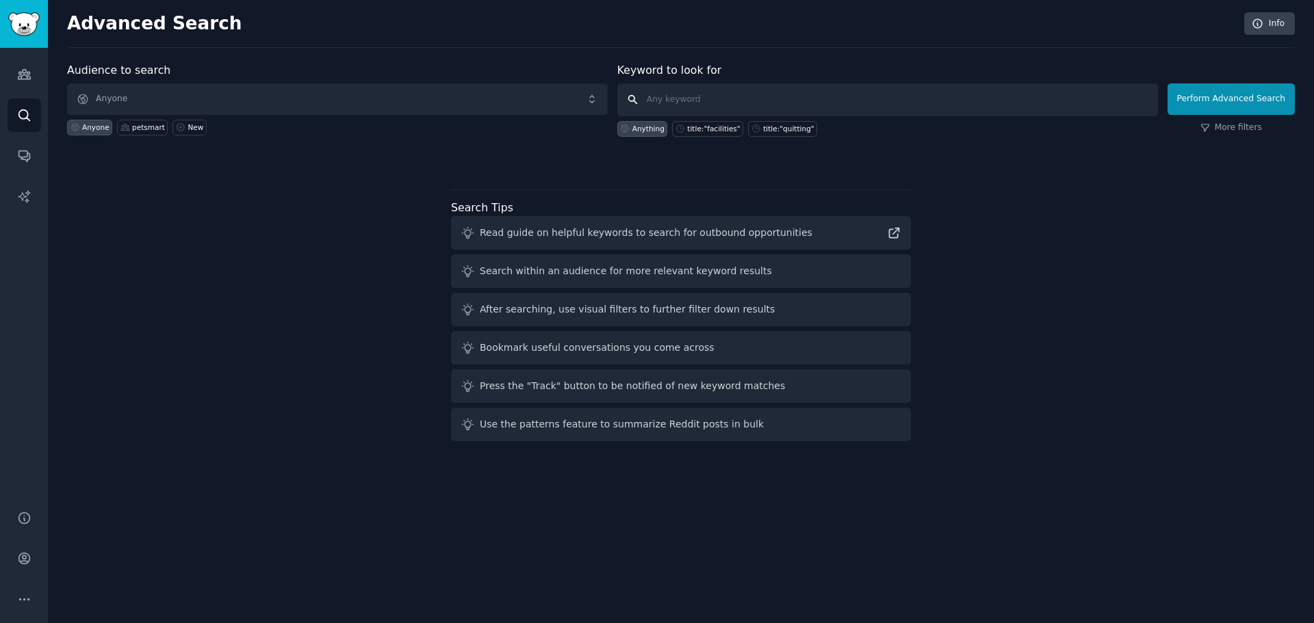
click at [699, 101] on input "text" at bounding box center [887, 99] width 541 height 33
type input "bucket list"
click button "Perform Advanced Search" at bounding box center [1231, 98] width 127 height 31
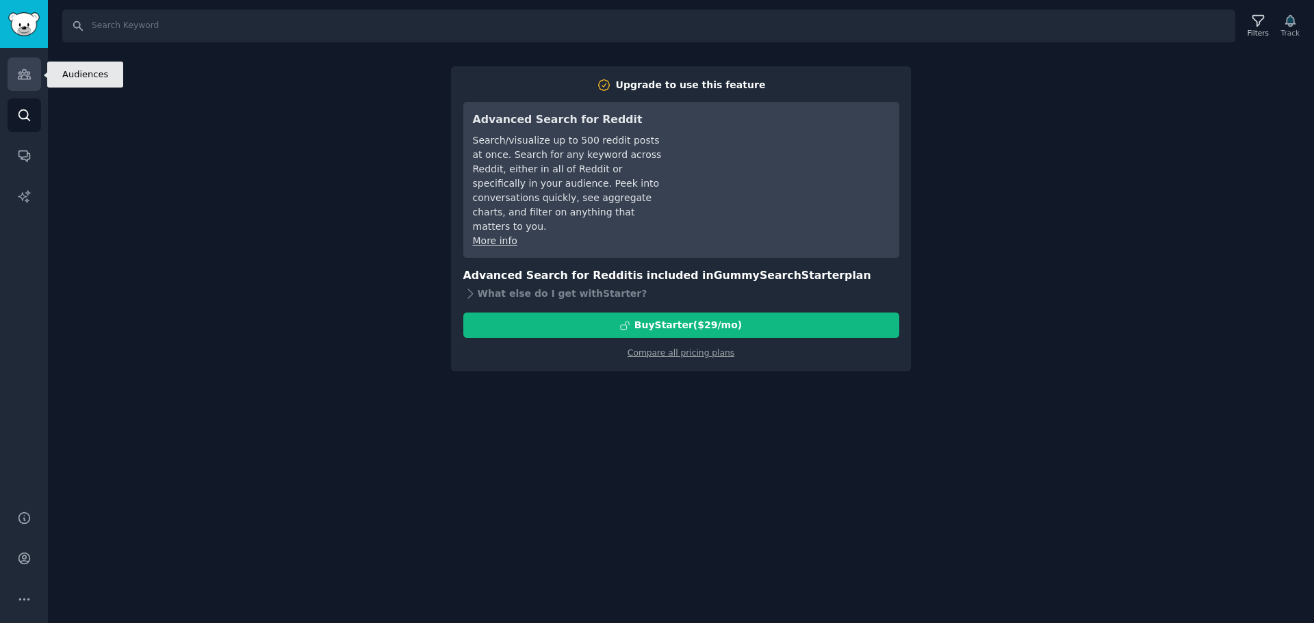
click at [17, 74] on icon "Sidebar" at bounding box center [24, 74] width 14 height 14
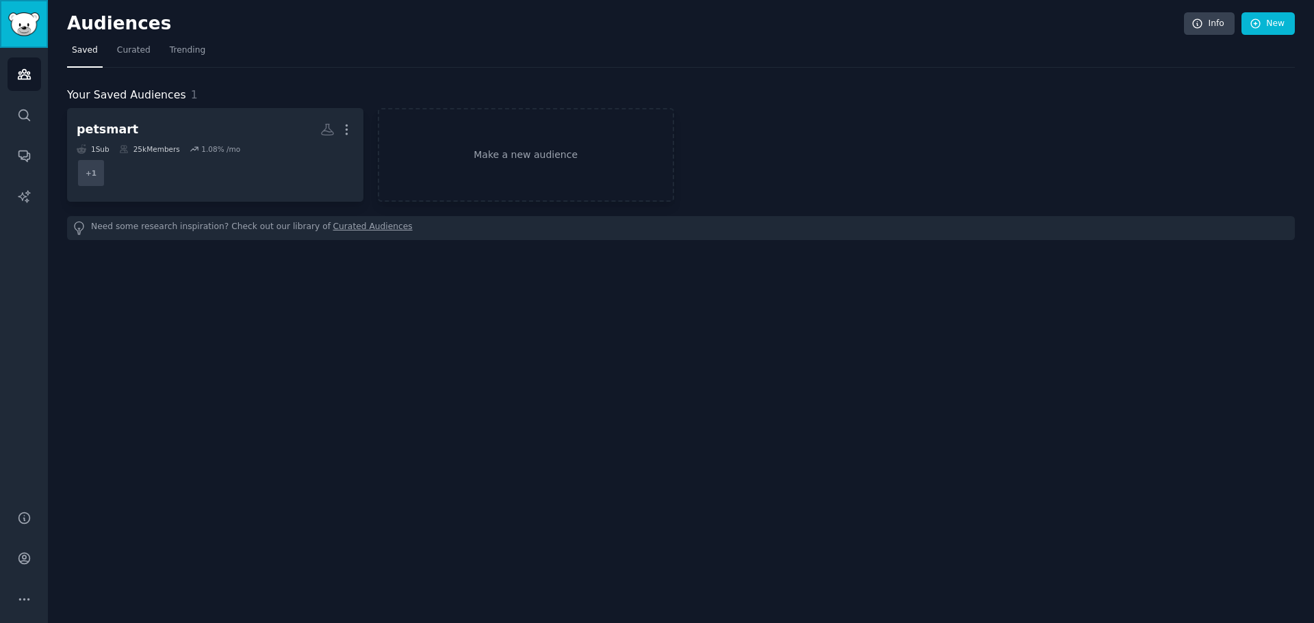
click at [25, 24] on img "Sidebar" at bounding box center [23, 24] width 31 height 24
click at [18, 111] on icon "Sidebar" at bounding box center [24, 115] width 14 height 14
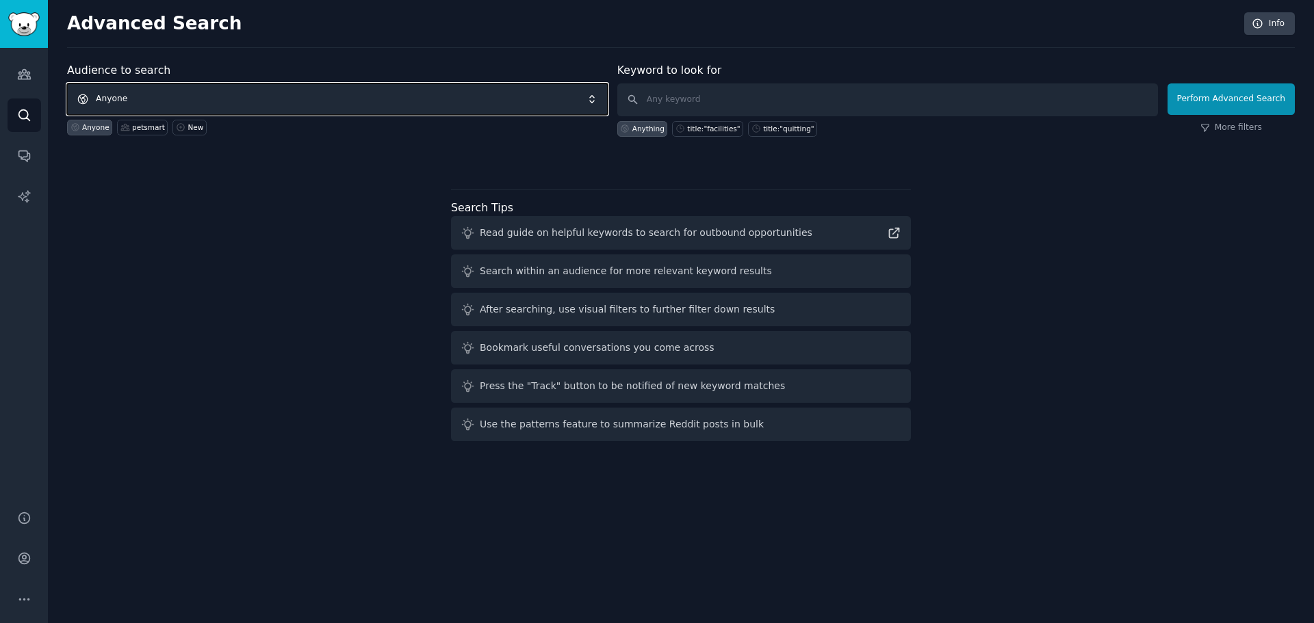
click at [496, 102] on span "Anyone" at bounding box center [337, 98] width 541 height 31
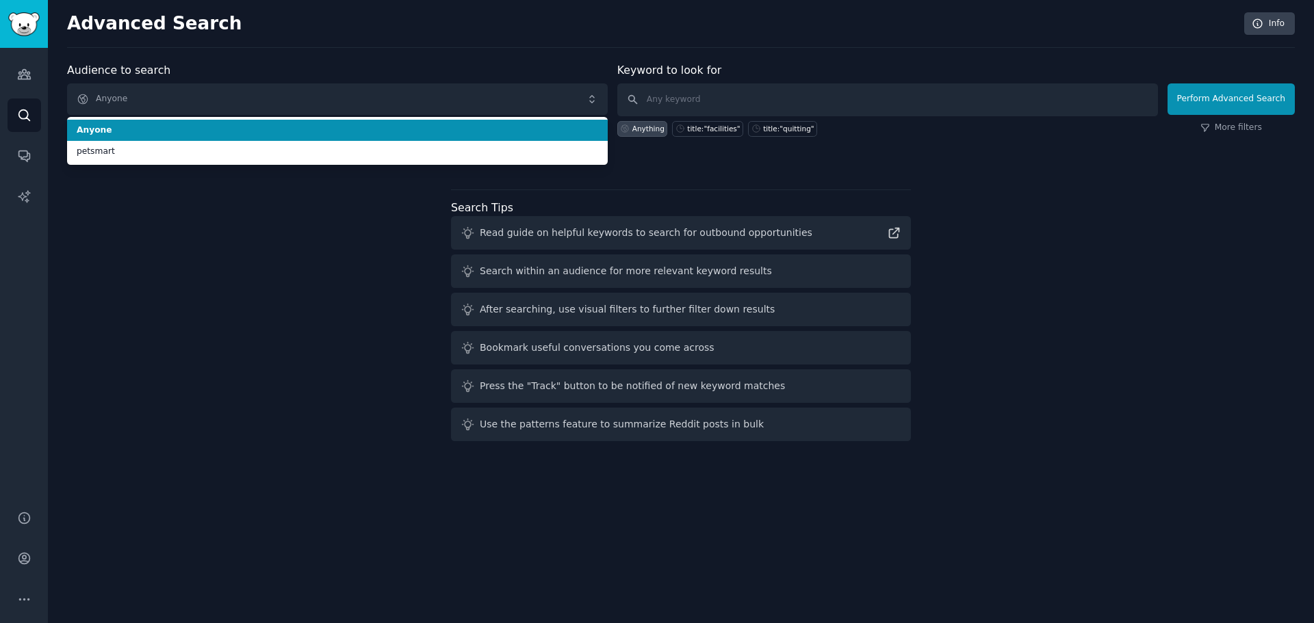
click at [374, 135] on span "Anyone" at bounding box center [337, 131] width 521 height 12
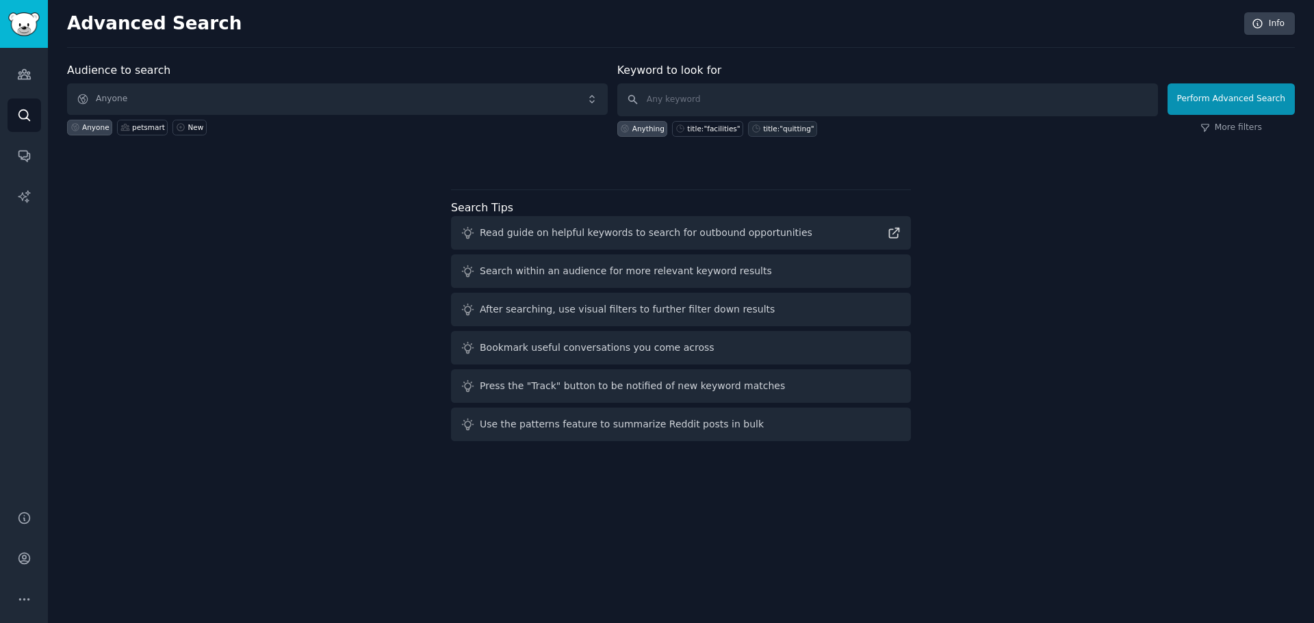
click at [751, 127] on icon at bounding box center [756, 129] width 10 height 10
type input "title:"quitting""
drag, startPoint x: 734, startPoint y: 99, endPoint x: 595, endPoint y: 93, distance: 139.0
click at [608, 95] on form "Audience to search Anyone Anyone petsmart New Keyword to look for title:"quitti…" at bounding box center [681, 99] width 1228 height 75
click at [743, 94] on input "title:"quitting"" at bounding box center [887, 99] width 541 height 33
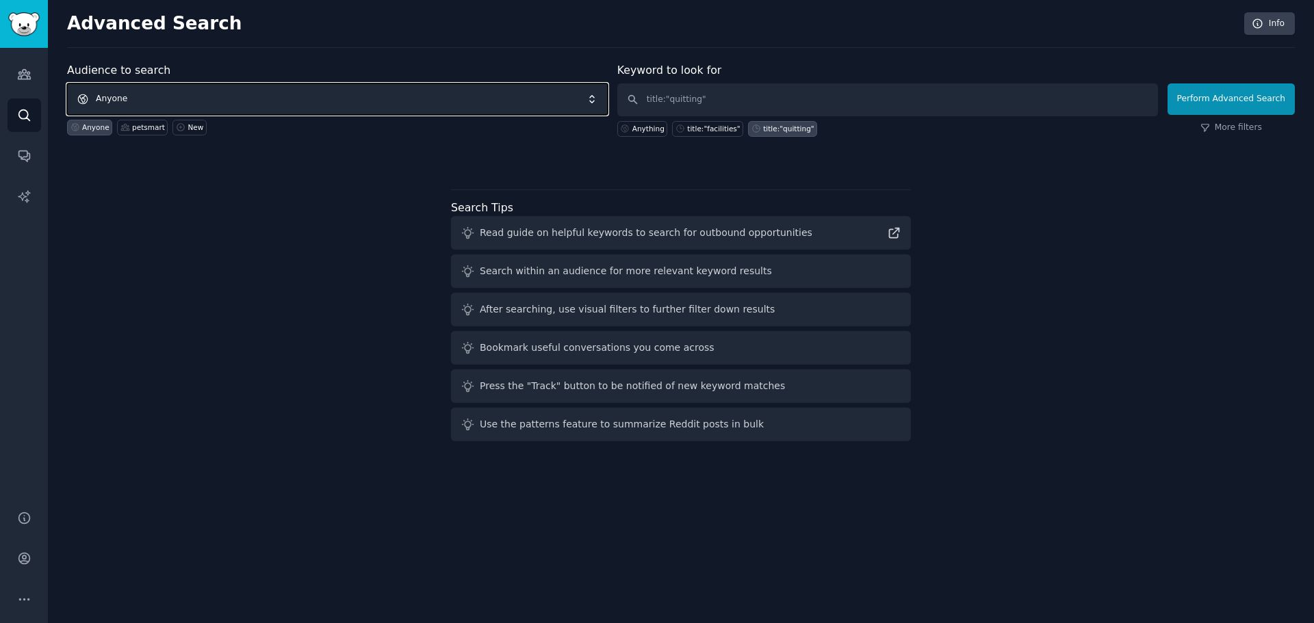
click at [205, 101] on span "Anyone" at bounding box center [337, 98] width 541 height 31
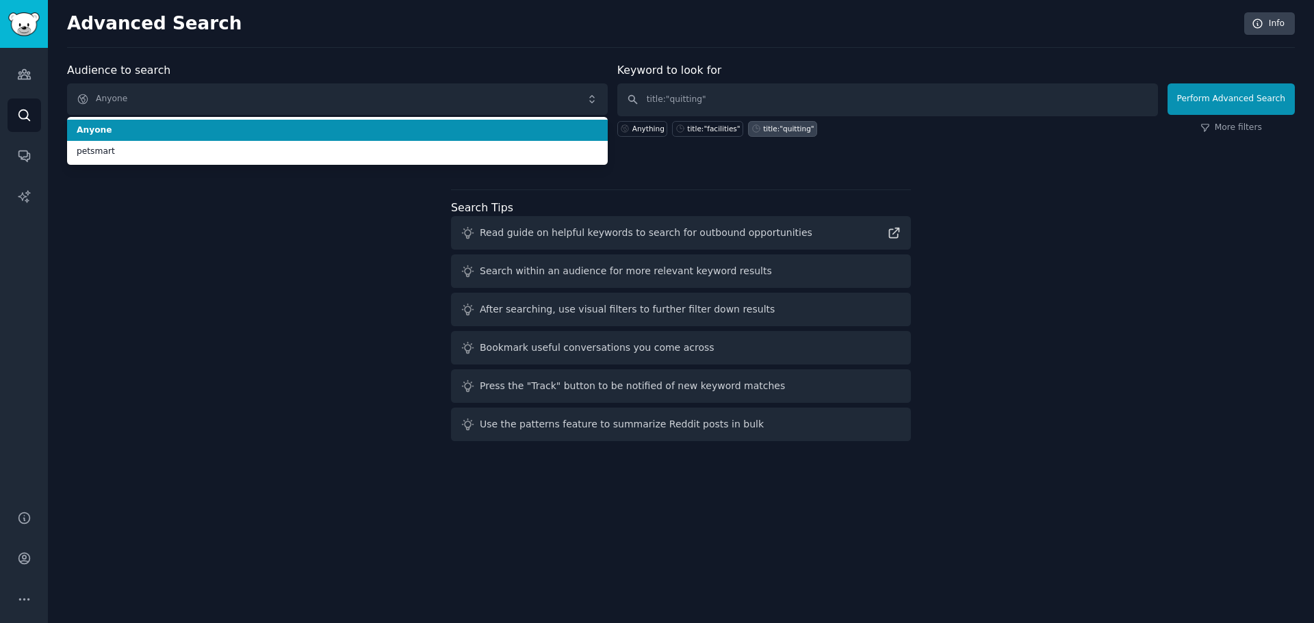
click at [211, 131] on span "Anyone" at bounding box center [337, 131] width 521 height 12
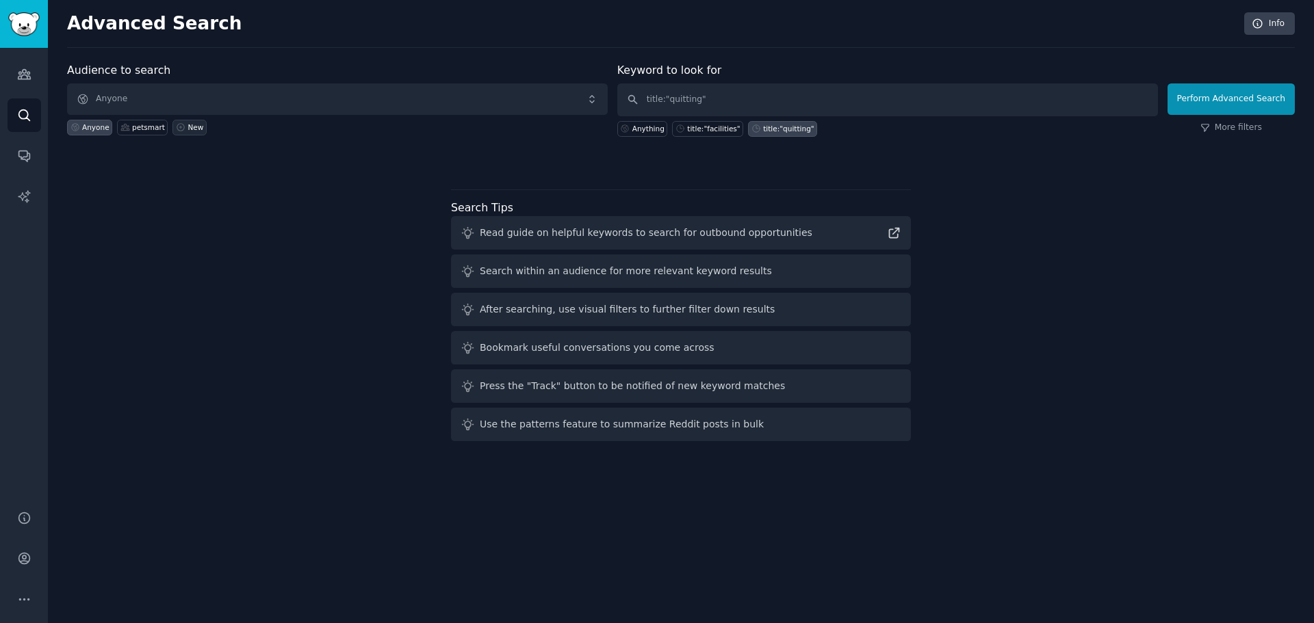
click at [188, 129] on div "New" at bounding box center [196, 128] width 16 height 10
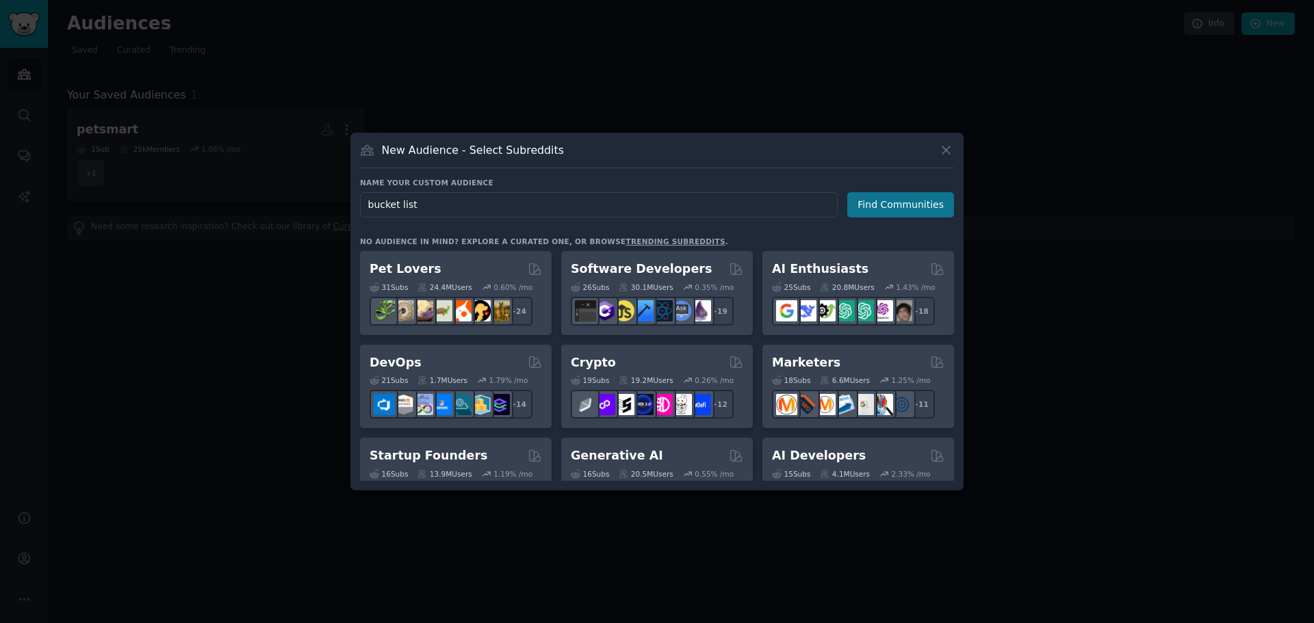
type input "bucket list"
click at [917, 200] on button "Find Communities" at bounding box center [900, 204] width 107 height 25
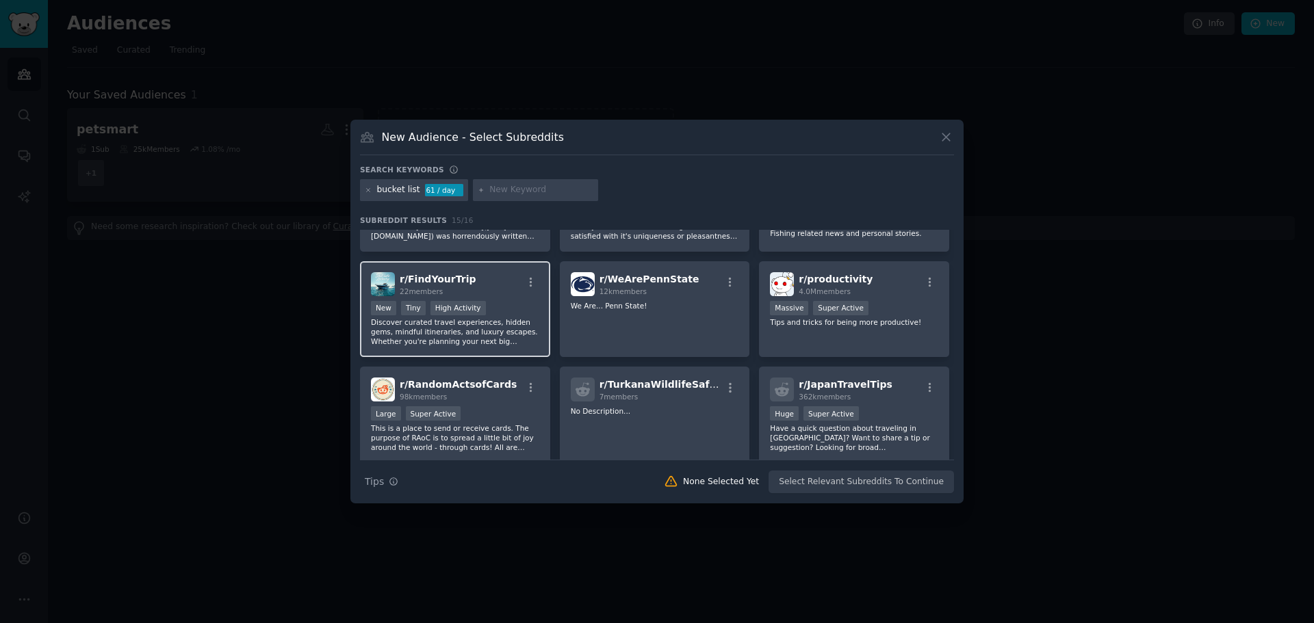
scroll to position [274, 0]
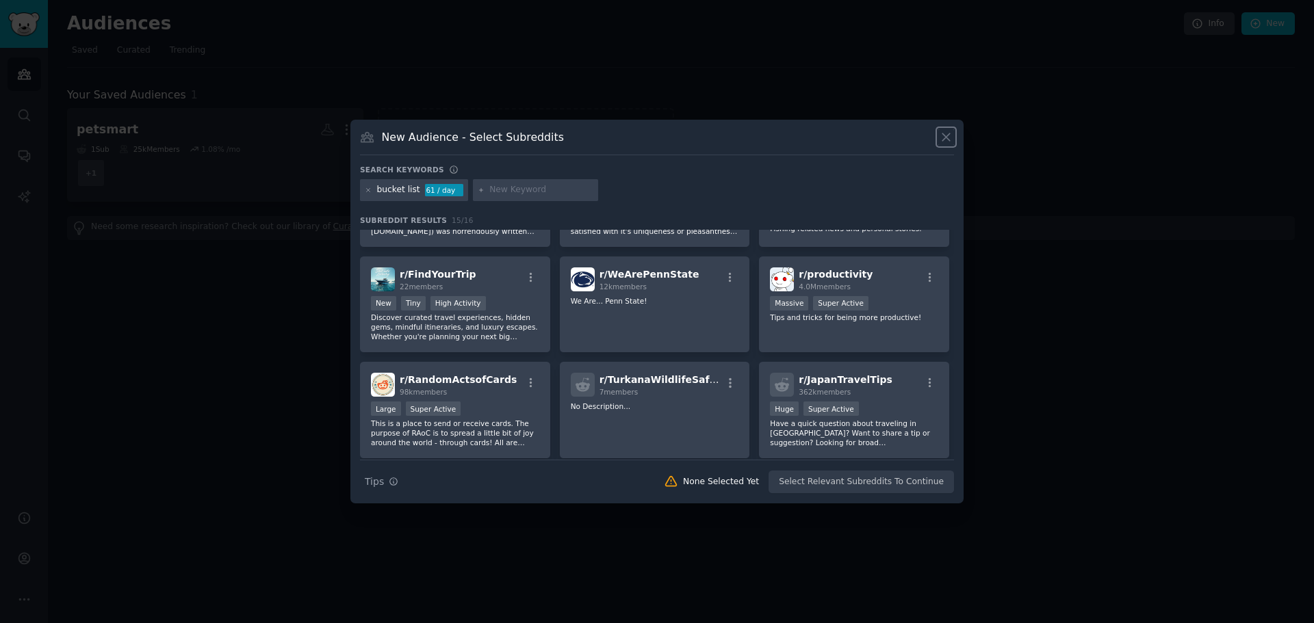
click at [946, 140] on icon at bounding box center [946, 137] width 14 height 14
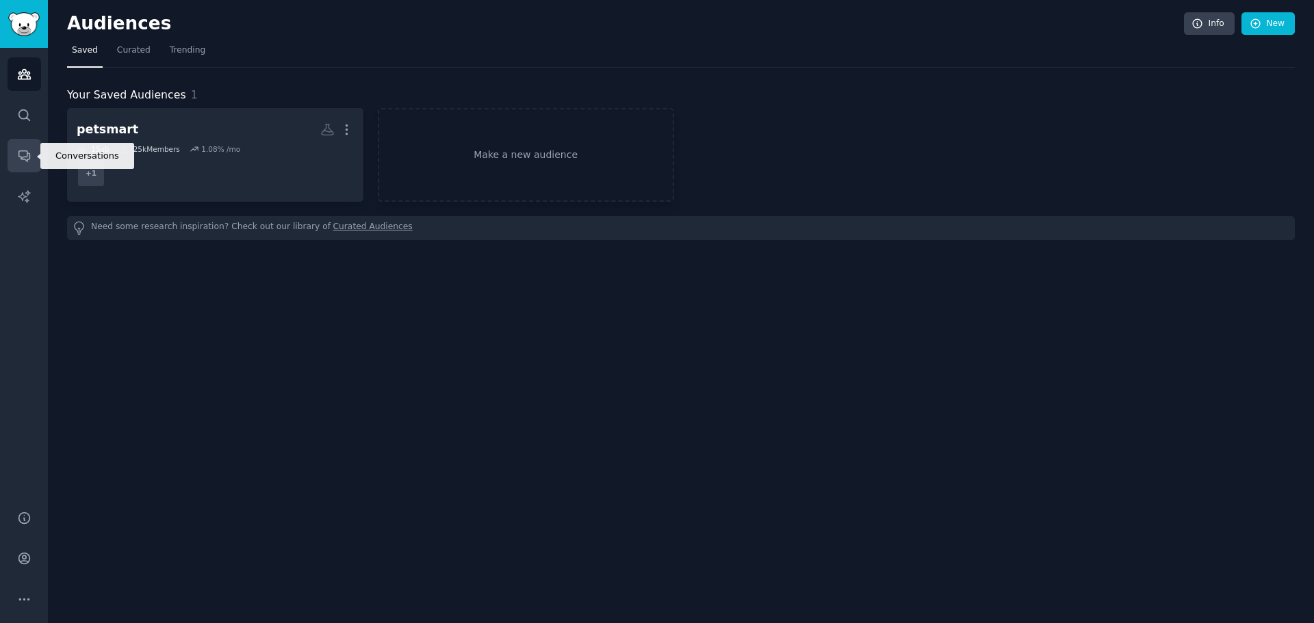
click at [23, 151] on icon "Sidebar" at bounding box center [23, 156] width 11 height 11
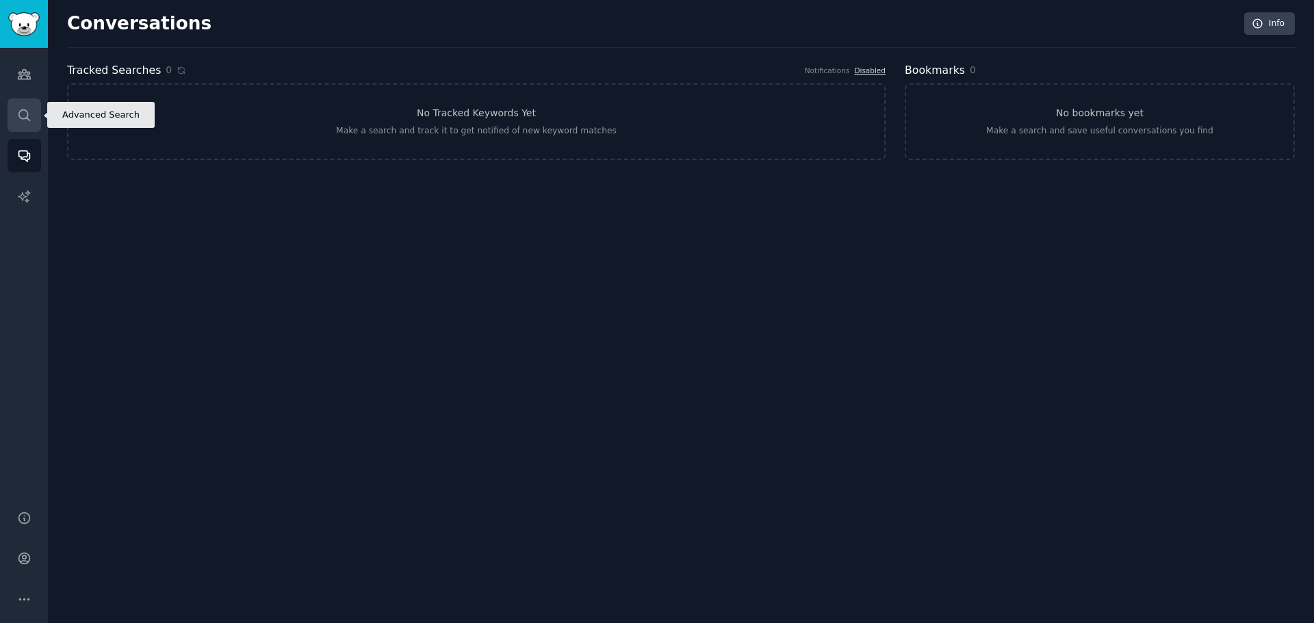
click at [19, 120] on icon "Sidebar" at bounding box center [24, 115] width 14 height 14
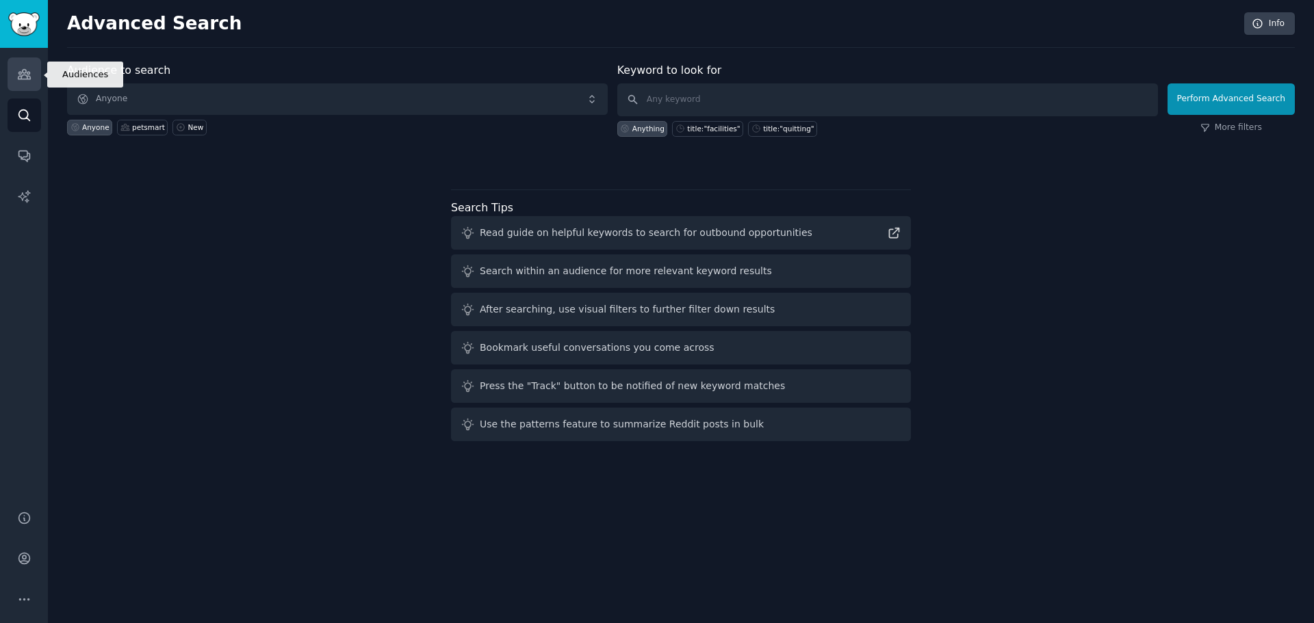
click at [25, 78] on icon "Sidebar" at bounding box center [24, 74] width 14 height 14
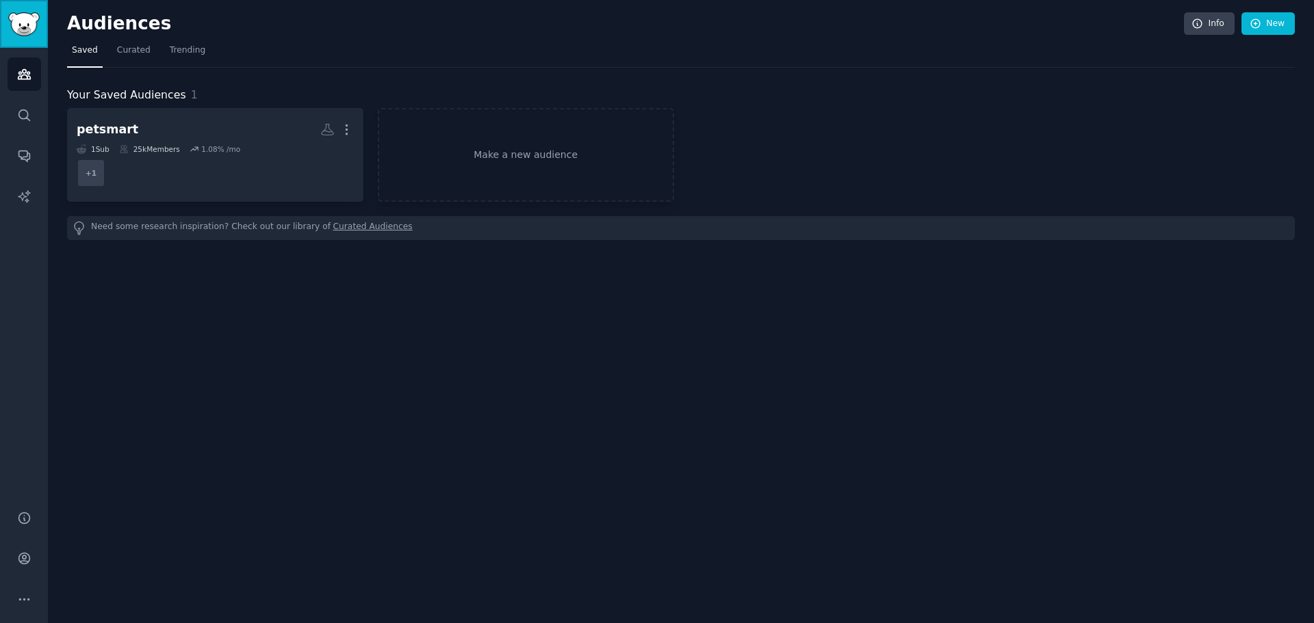
click at [21, 23] on img "Sidebar" at bounding box center [23, 24] width 31 height 24
click at [127, 47] on span "Curated" at bounding box center [134, 50] width 34 height 12
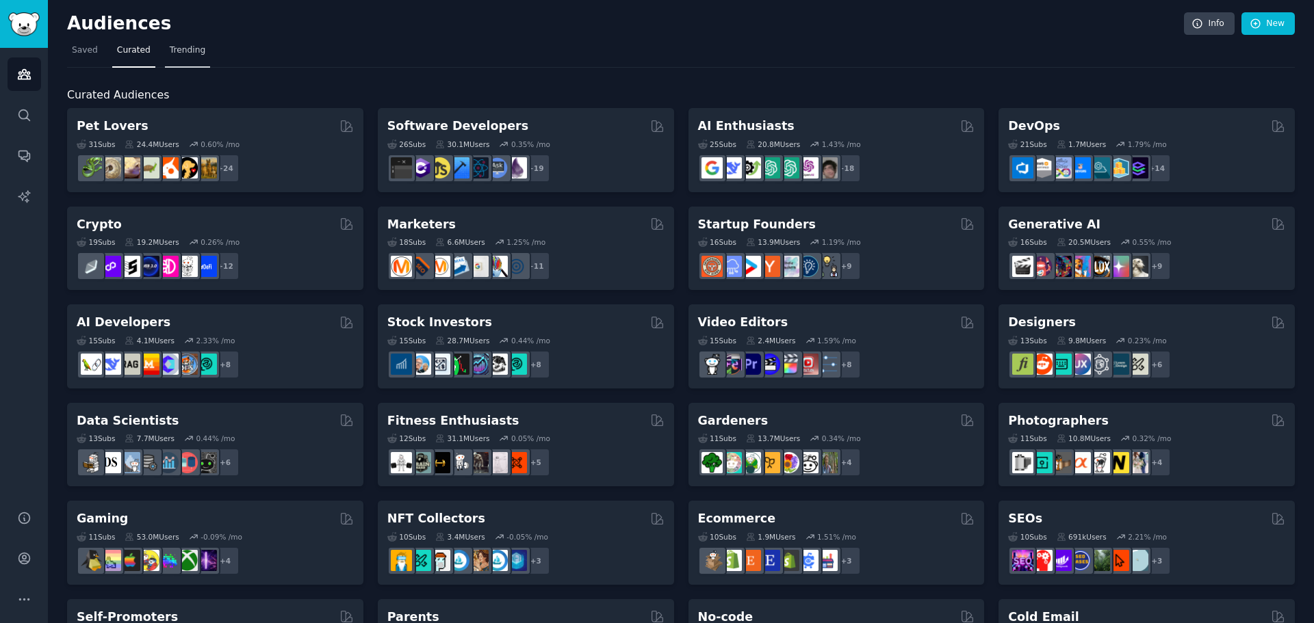
click at [185, 49] on span "Trending" at bounding box center [188, 50] width 36 height 12
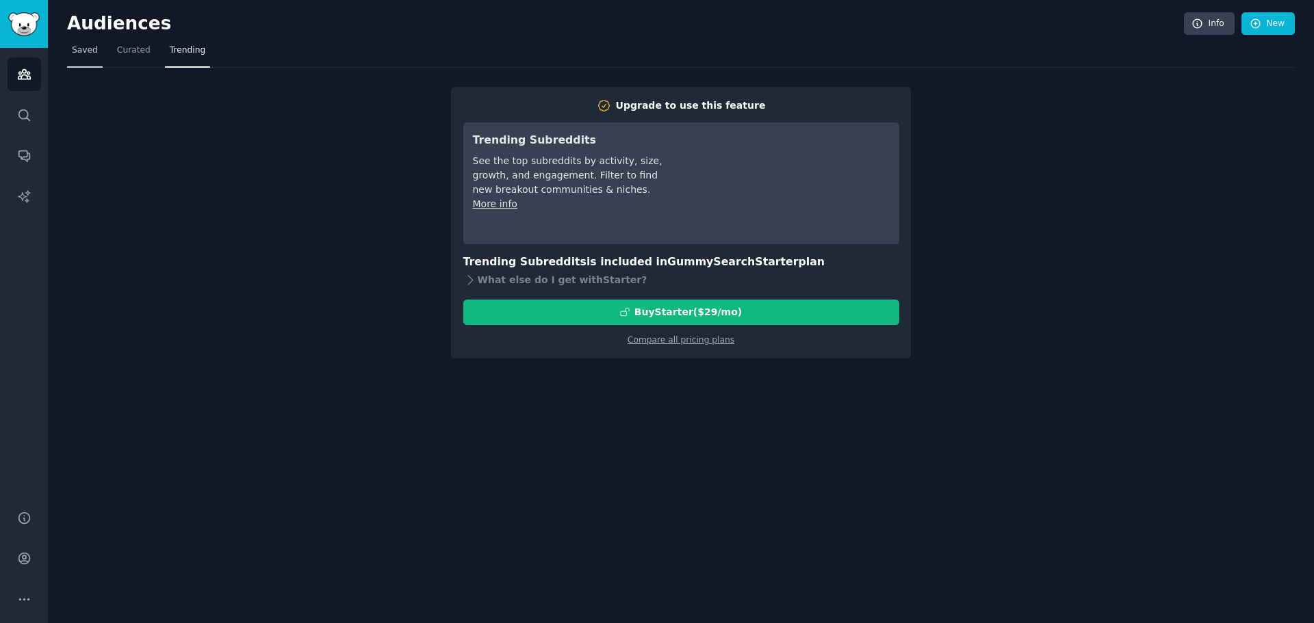
click at [85, 52] on span "Saved" at bounding box center [85, 50] width 26 height 12
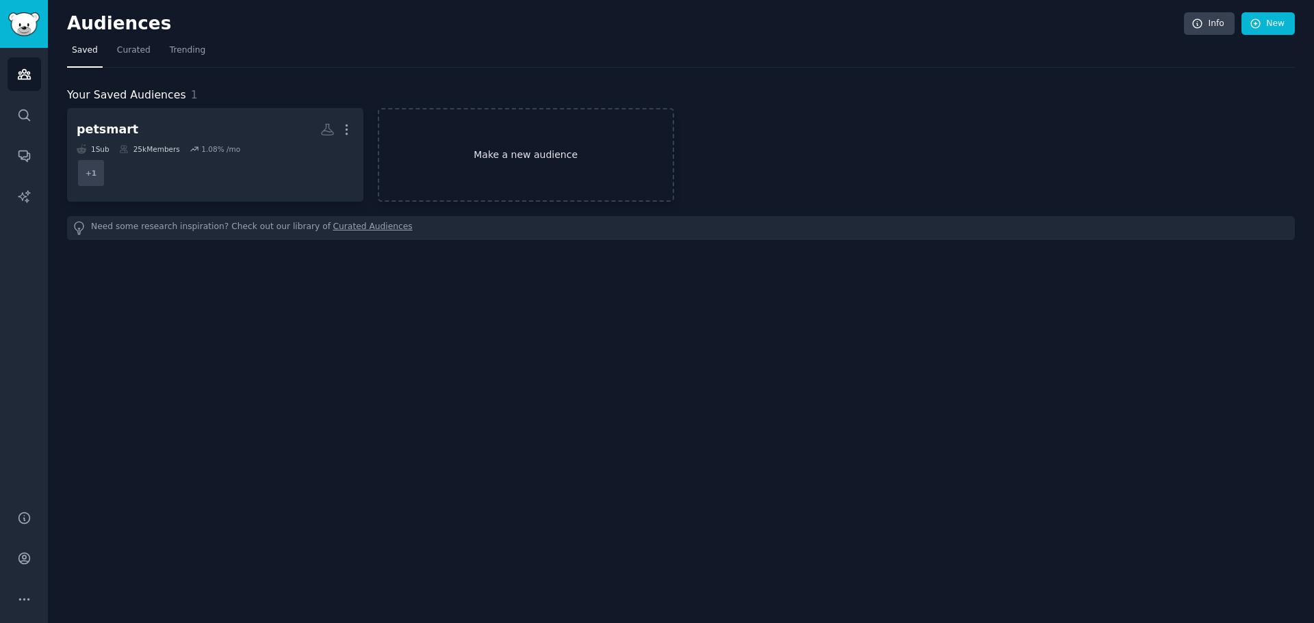
click at [524, 155] on link "Make a new audience" at bounding box center [526, 155] width 296 height 94
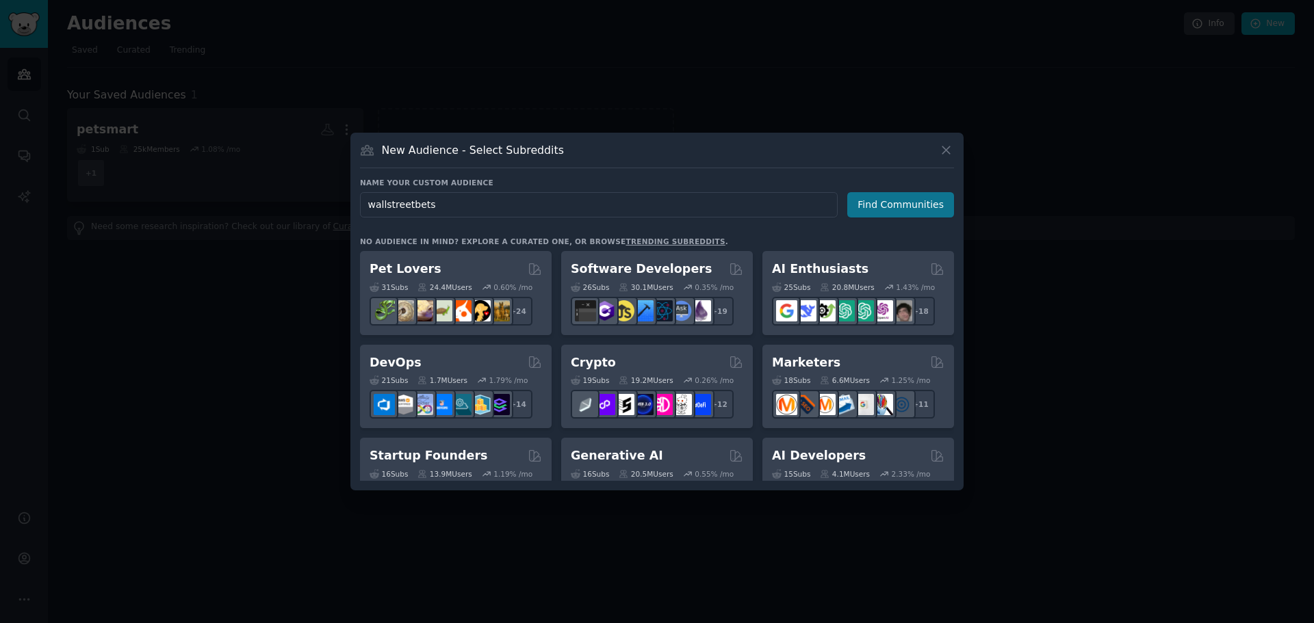
type input "wallstreetbets"
click at [912, 205] on button "Find Communities" at bounding box center [900, 204] width 107 height 25
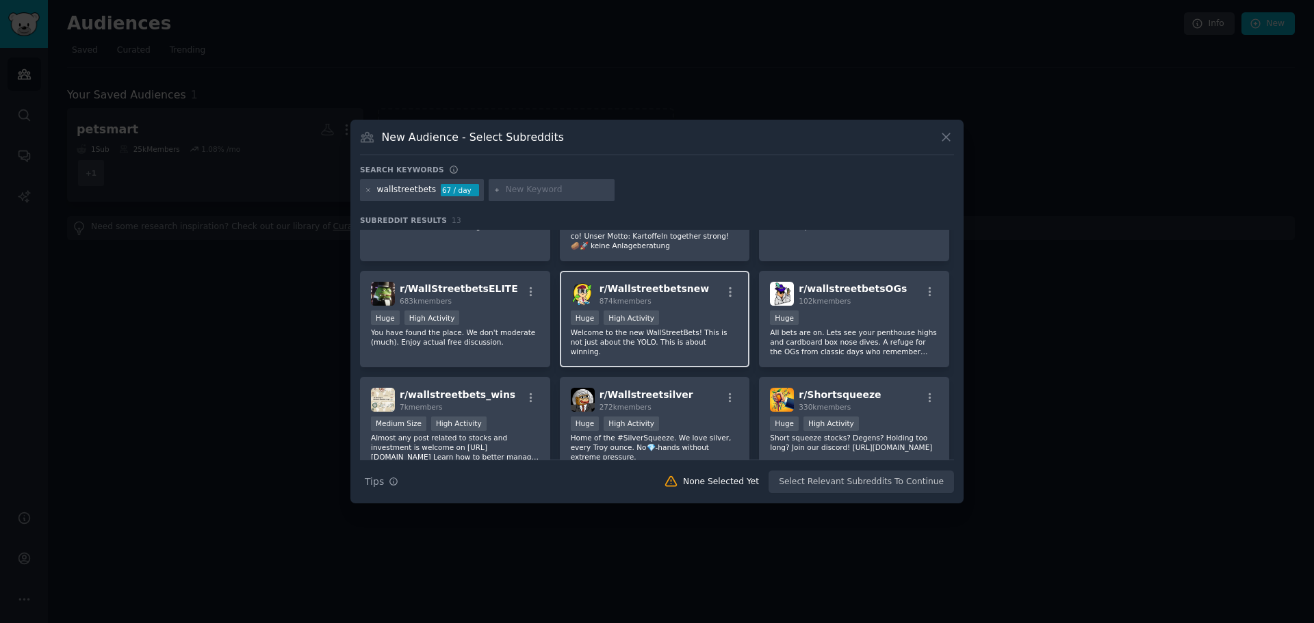
scroll to position [68, 0]
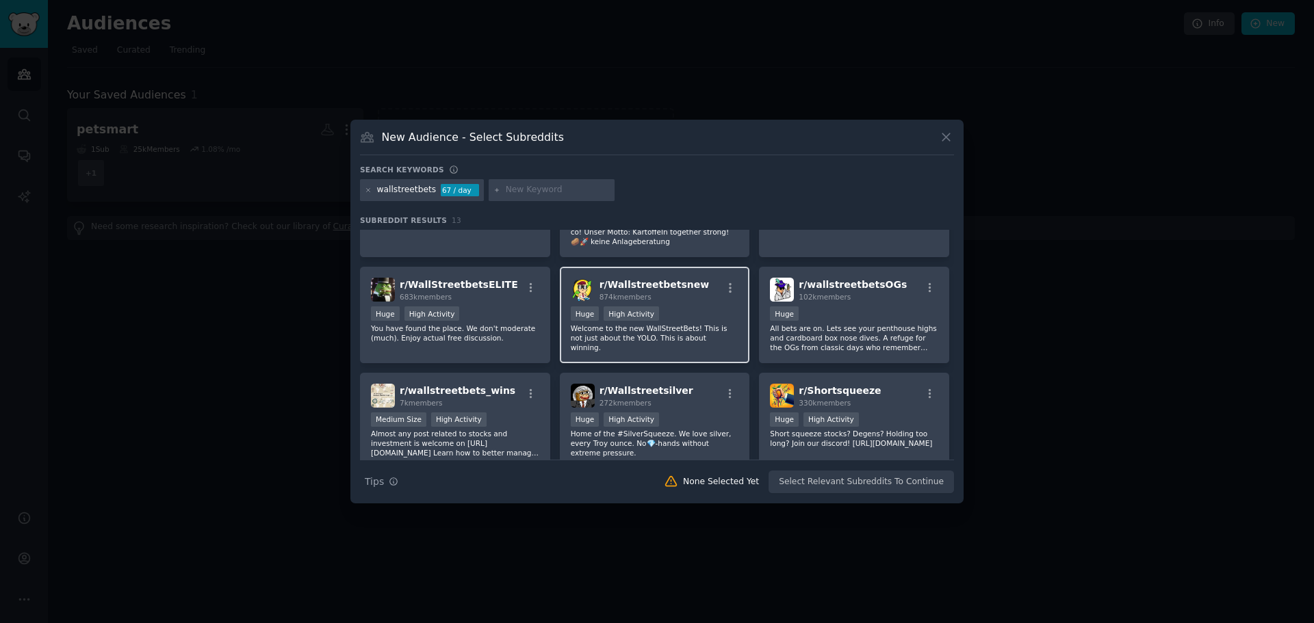
click at [671, 315] on div ">= 80th percentile for submissions / day Huge High Activity" at bounding box center [655, 315] width 168 height 17
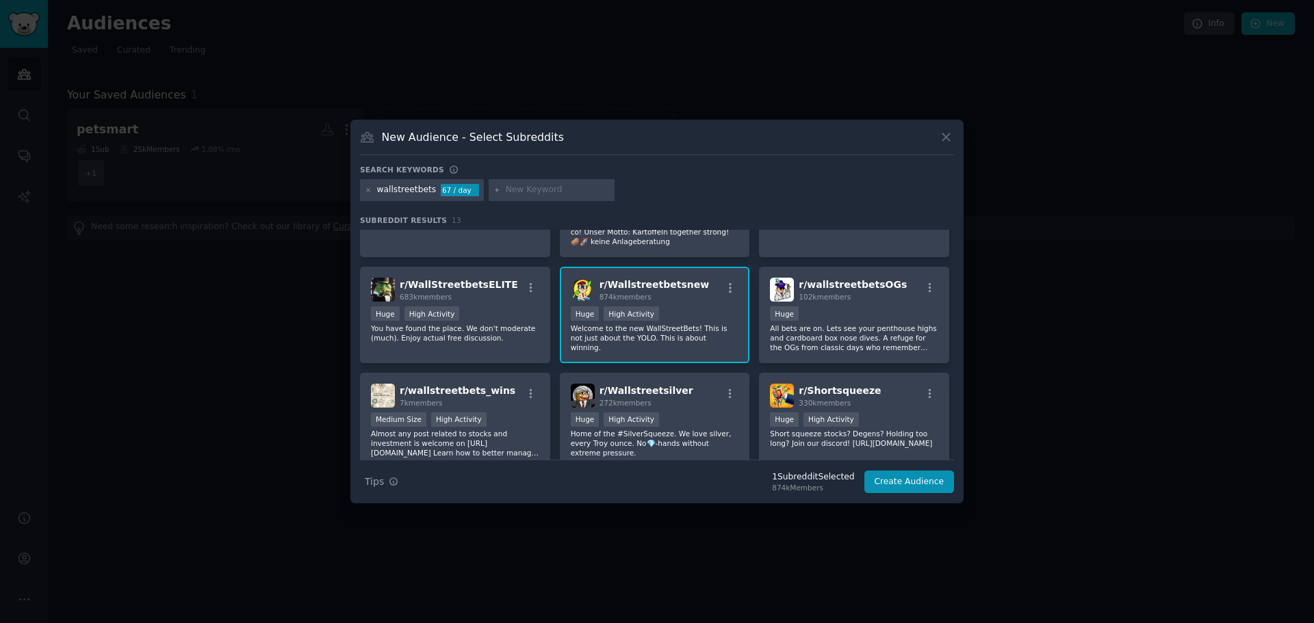
click at [709, 309] on div ">= 80th percentile for submissions / day Huge High Activity" at bounding box center [655, 315] width 168 height 17
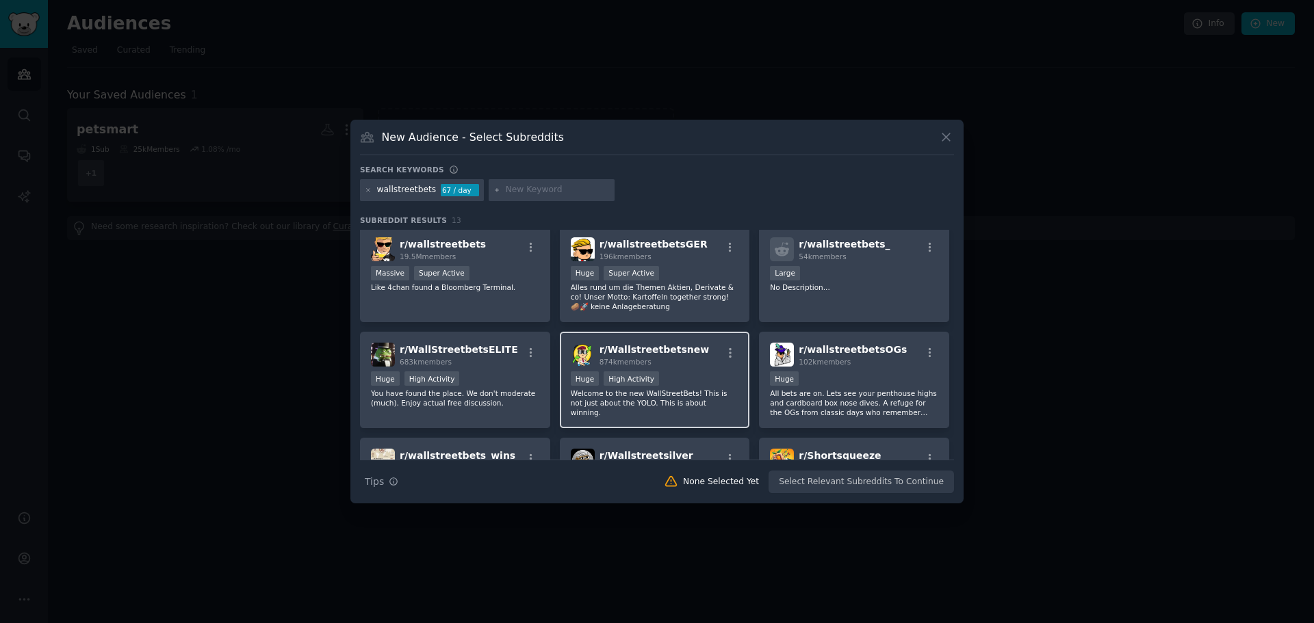
scroll to position [0, 0]
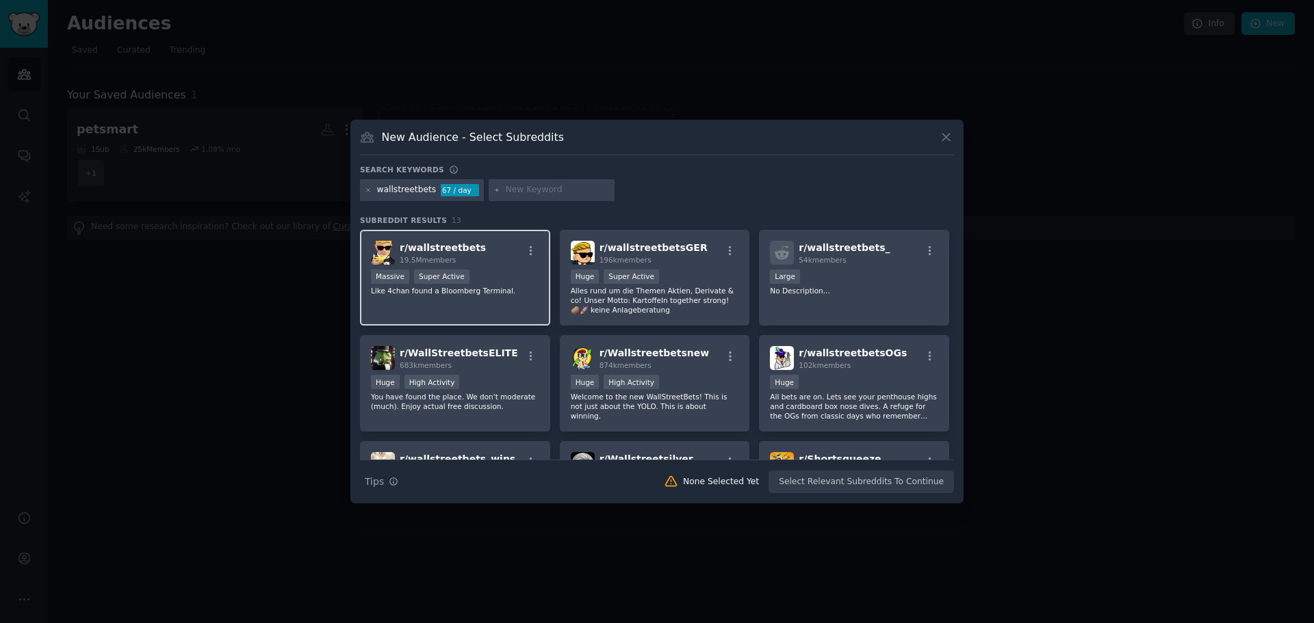
click at [511, 287] on p "Like 4chan found a Bloomberg Terminal." at bounding box center [455, 291] width 168 height 10
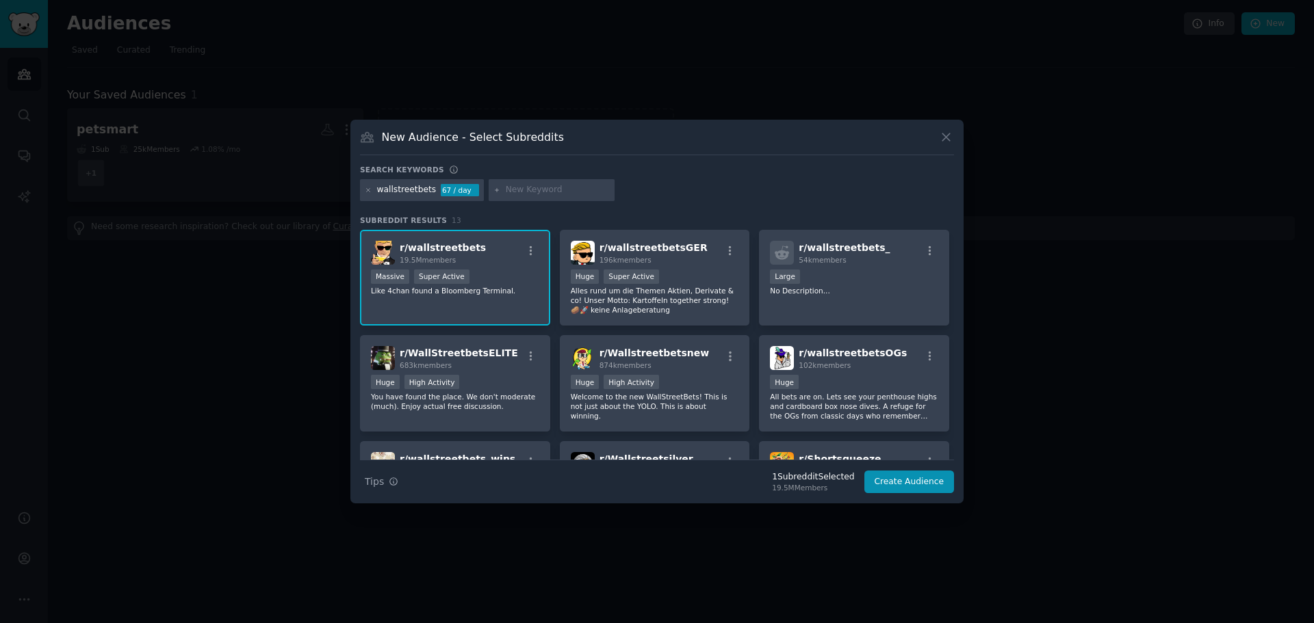
click at [511, 287] on p "Like 4chan found a Bloomberg Terminal." at bounding box center [455, 291] width 168 height 10
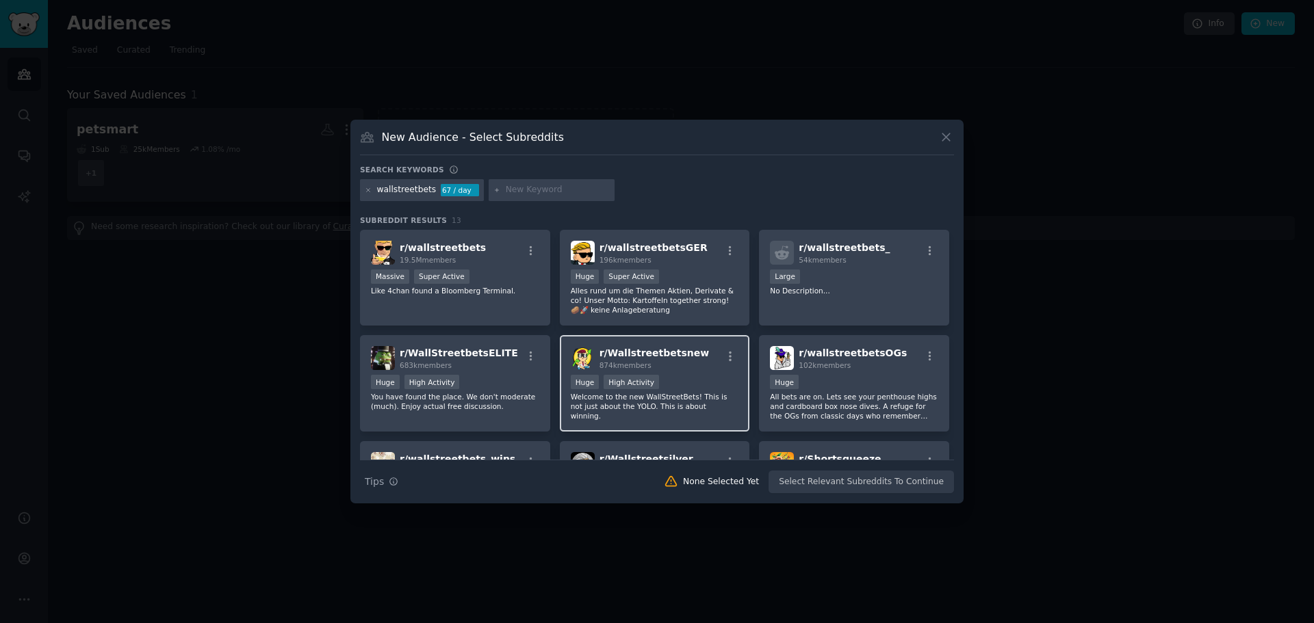
click at [671, 375] on div ">= 80th percentile for submissions / day Huge High Activity" at bounding box center [655, 383] width 168 height 17
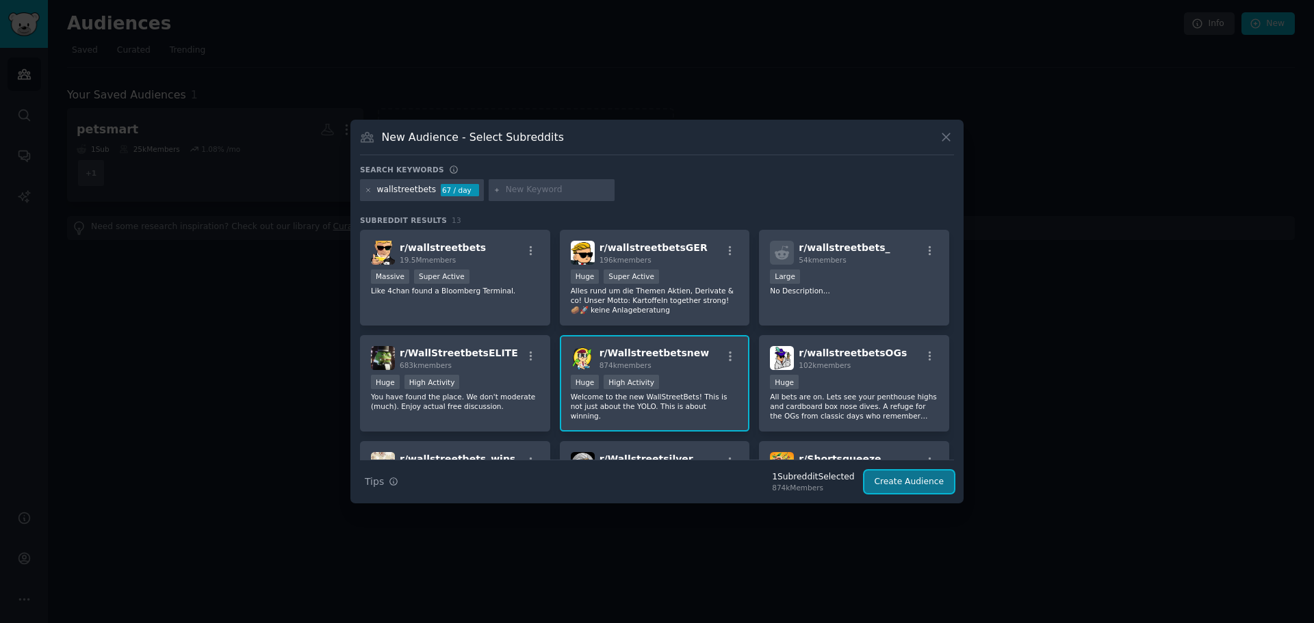
click at [925, 491] on button "Create Audience" at bounding box center [909, 482] width 90 height 23
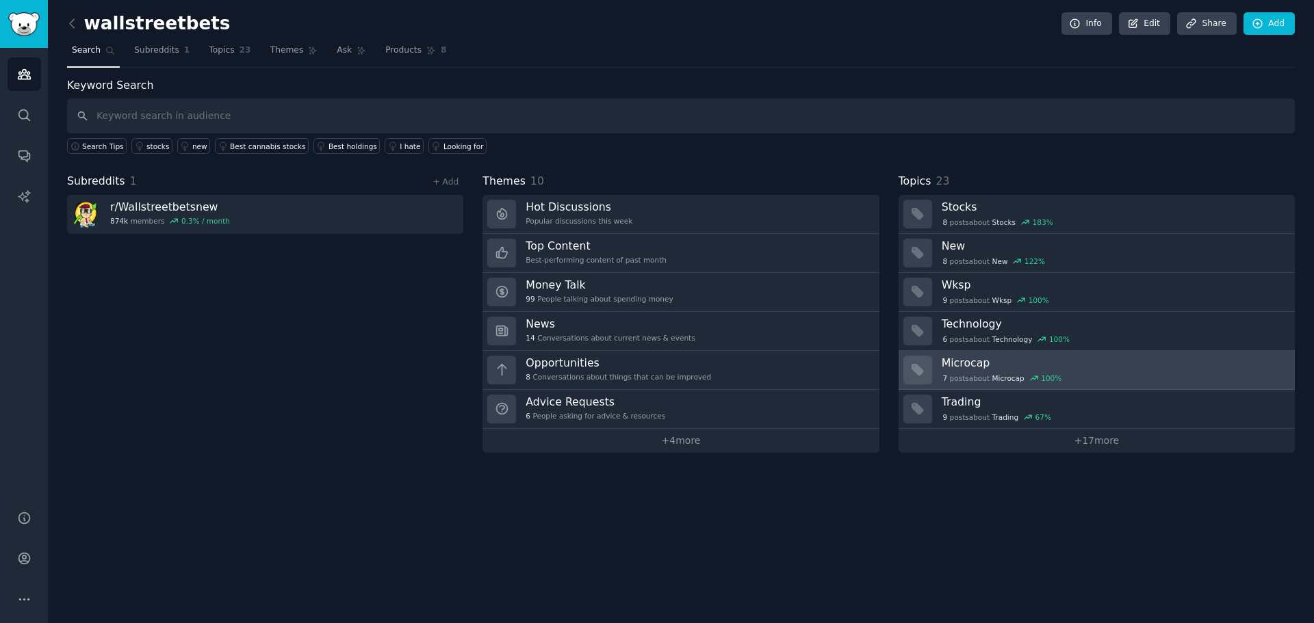
click at [1133, 367] on h3 "Microcap" at bounding box center [1114, 363] width 344 height 14
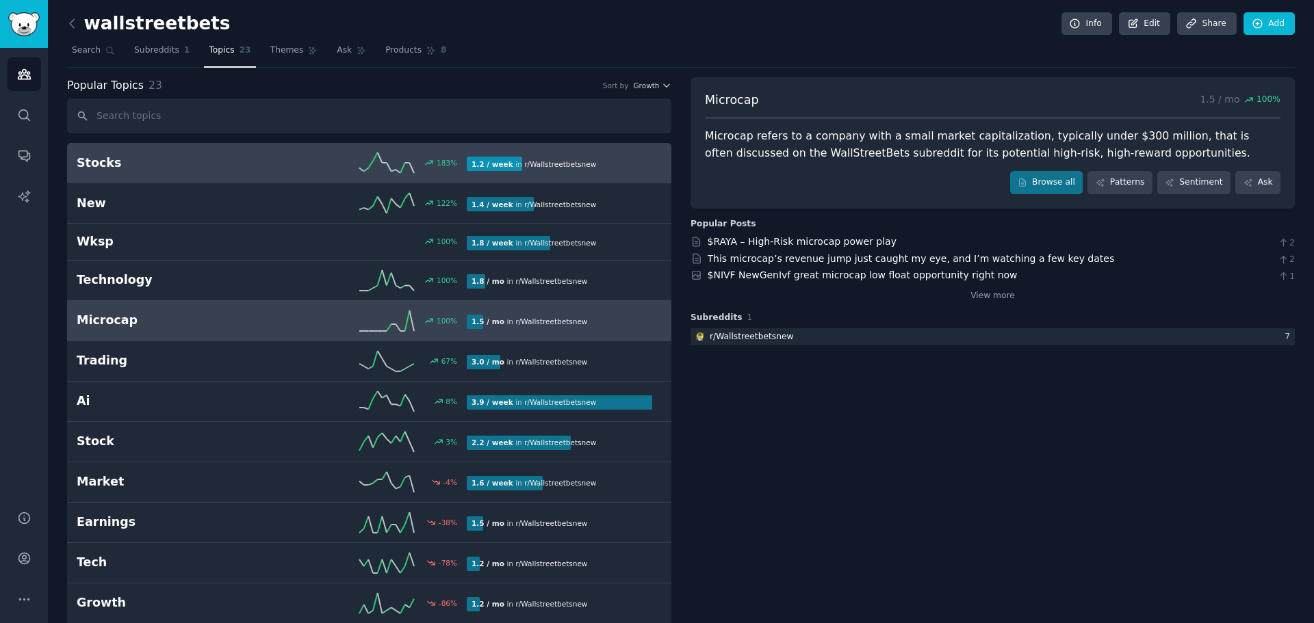
click at [257, 167] on h2 "Stocks" at bounding box center [174, 163] width 195 height 17
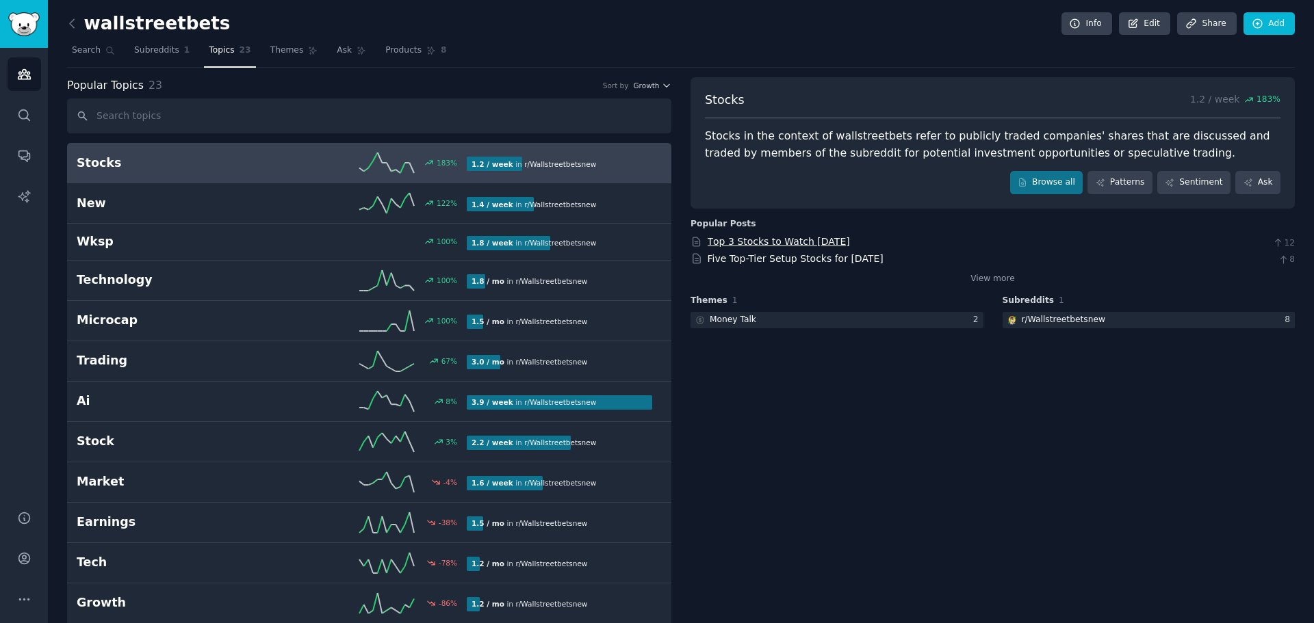
click at [771, 242] on link "Тop 3 Stocks to Watch [DATE]" at bounding box center [779, 241] width 142 height 11
click at [218, 116] on input "text" at bounding box center [369, 116] width 604 height 35
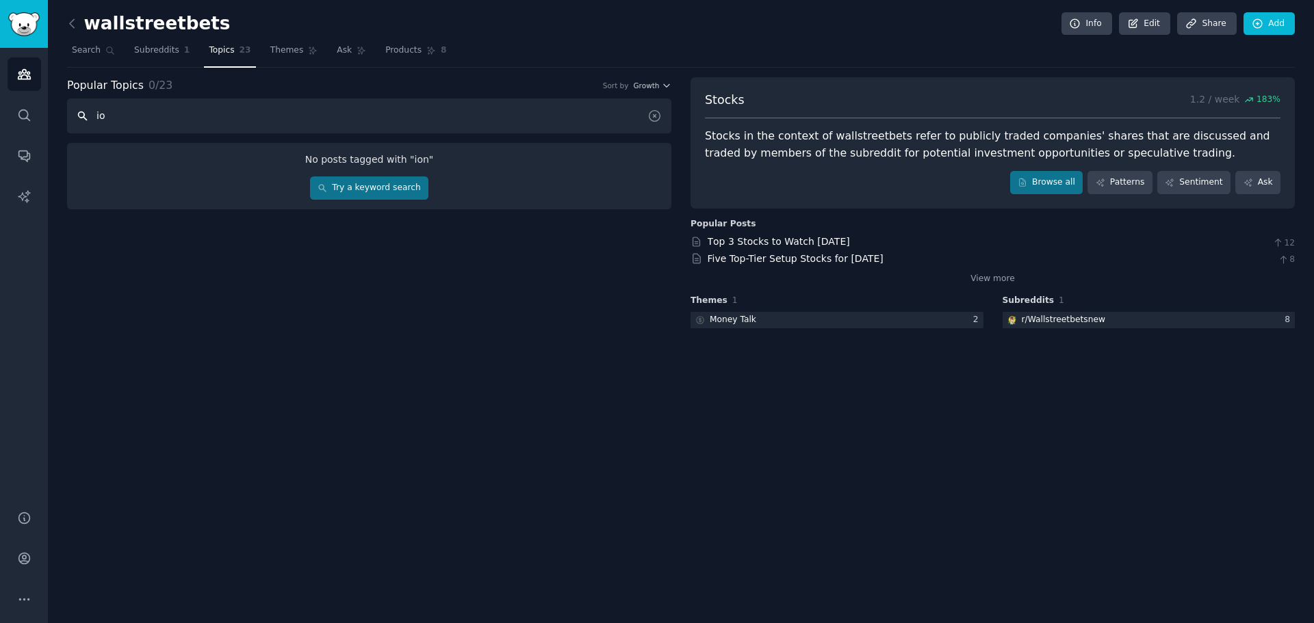
type input "i"
